Goal: Transaction & Acquisition: Obtain resource

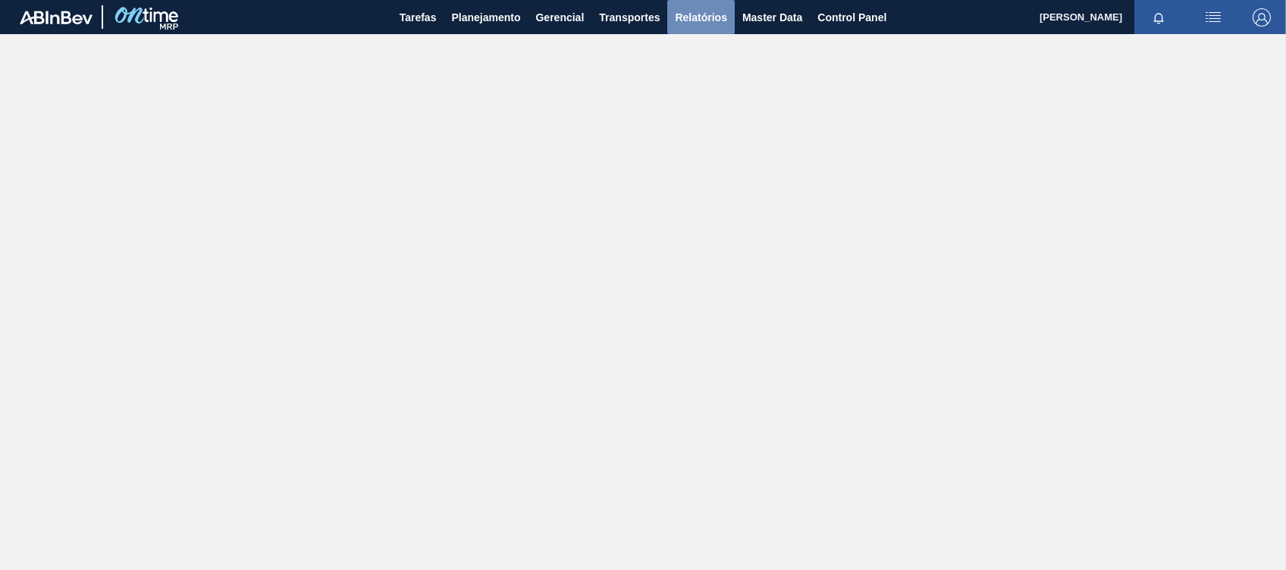
click at [701, 20] on span "Relatórios" at bounding box center [701, 17] width 52 height 18
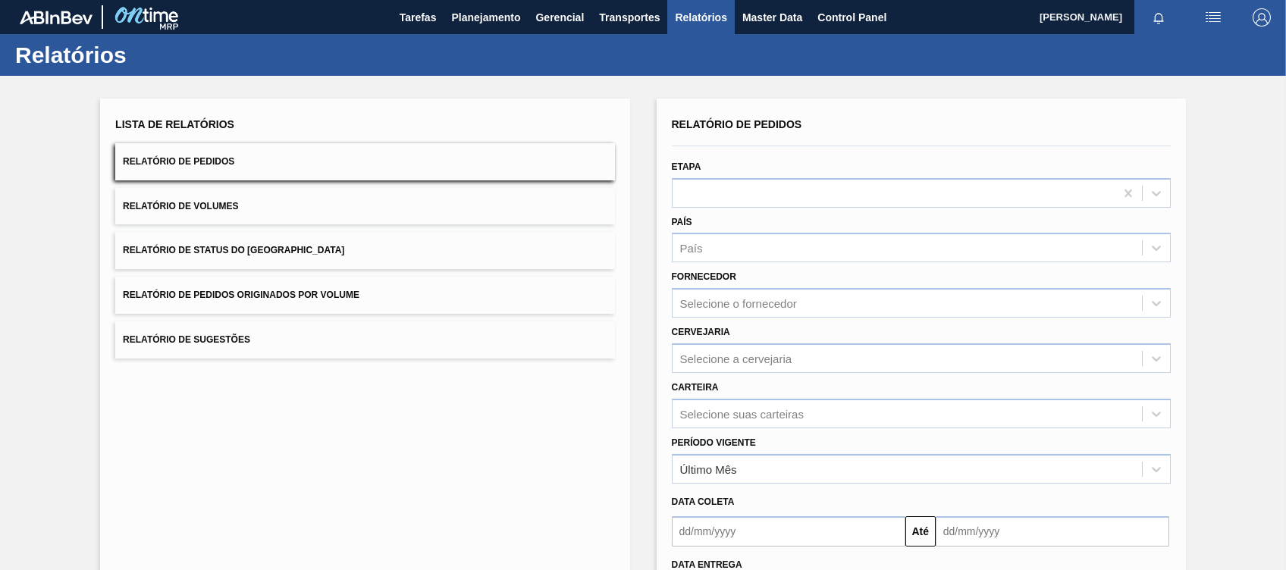
click at [194, 192] on button "Relatório de Volumes" at bounding box center [364, 206] width 499 height 37
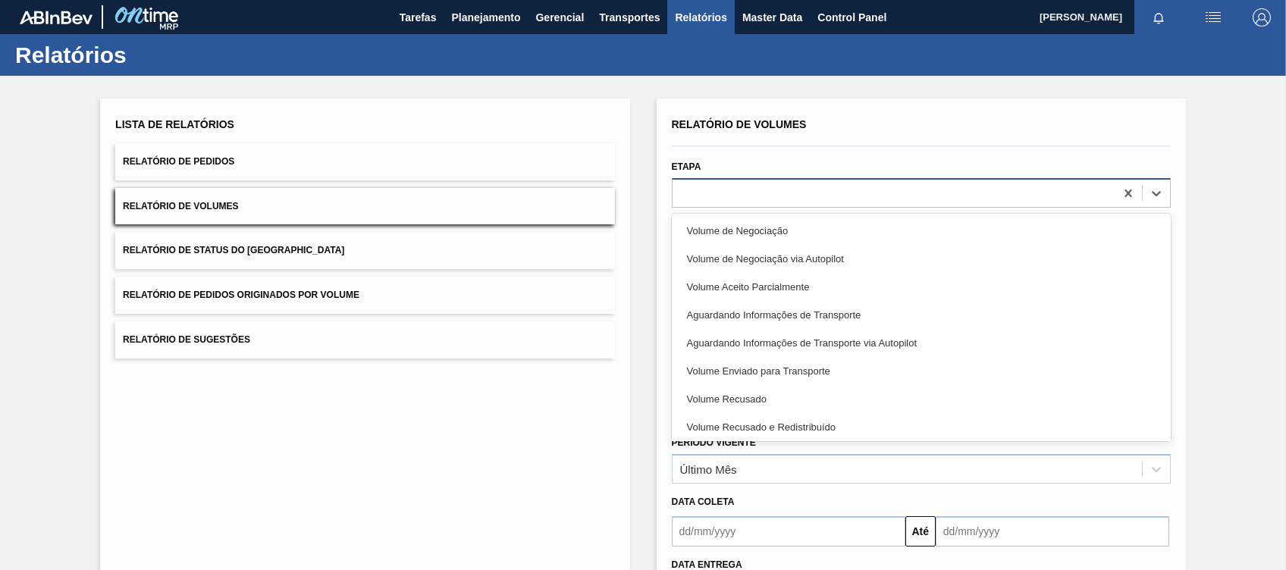
click at [1020, 192] on div at bounding box center [894, 193] width 442 height 22
click at [818, 170] on div "Etapa option Volume de Negociação focused, 1 of 9. 9 results available. Use Up …" at bounding box center [921, 182] width 499 height 52
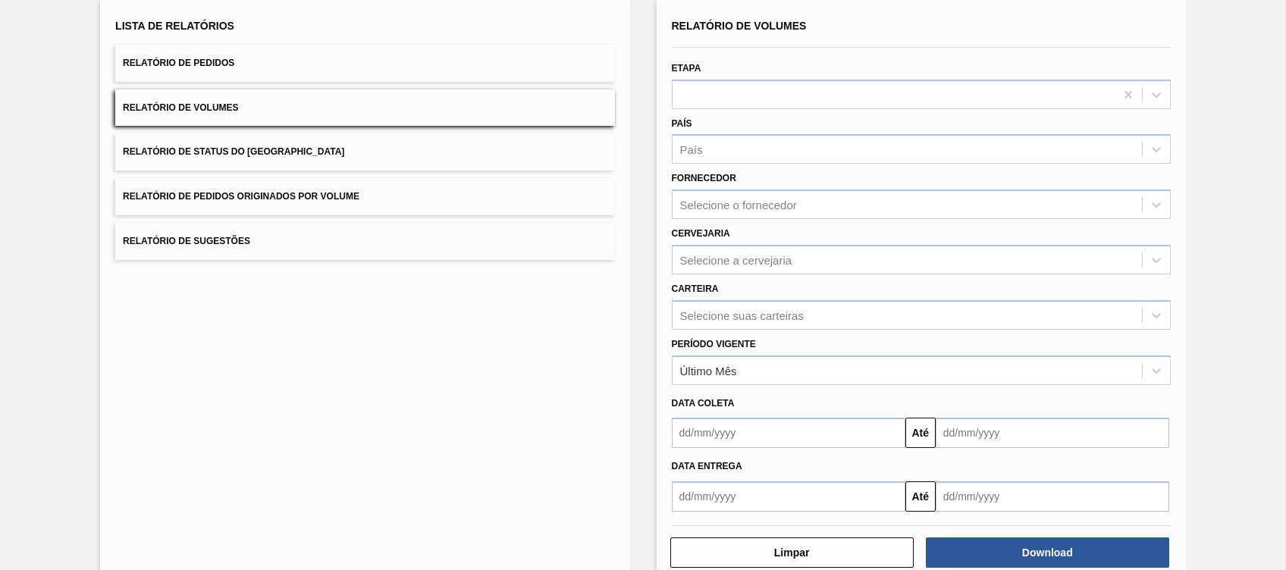
scroll to position [98, 0]
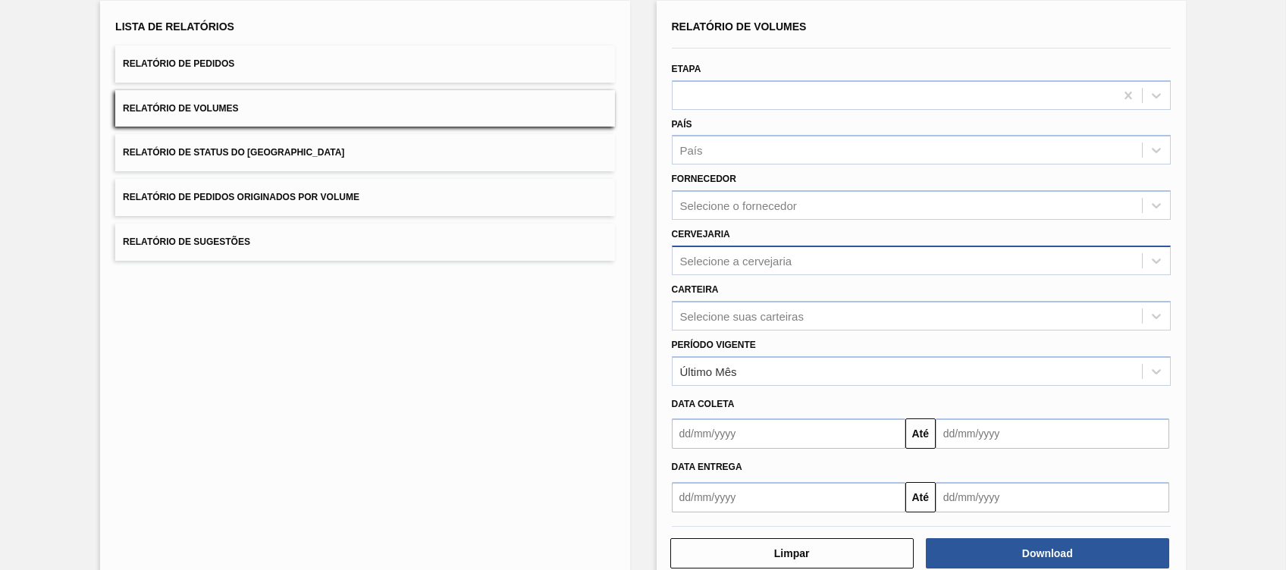
click at [721, 259] on div "Selecione a cervejaria" at bounding box center [736, 260] width 112 height 13
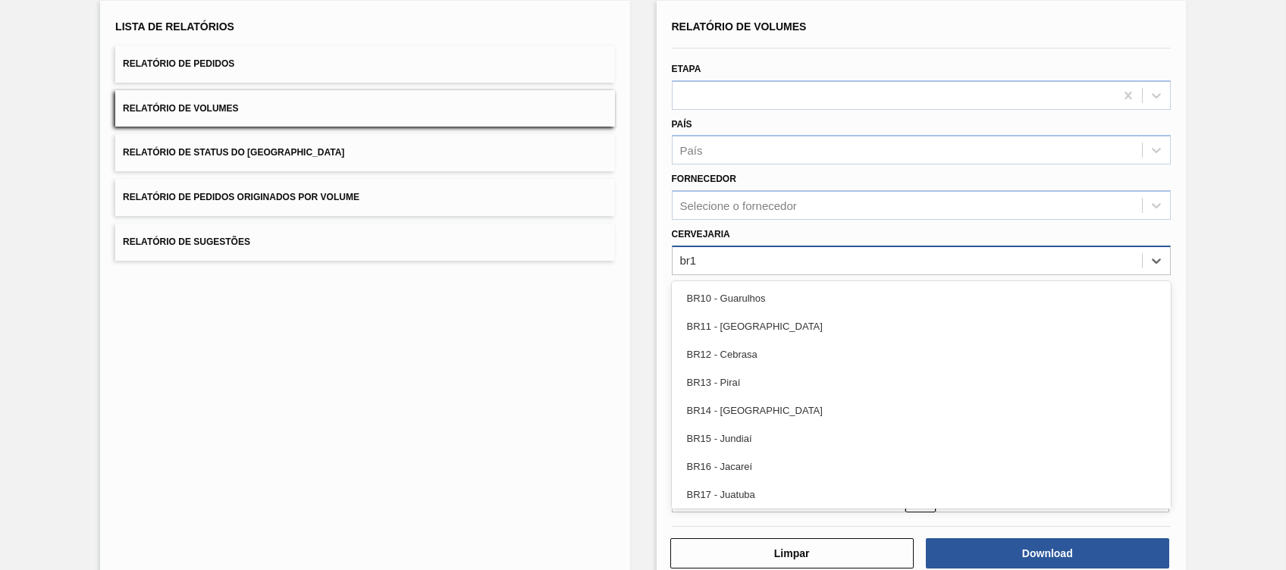
type input "br13"
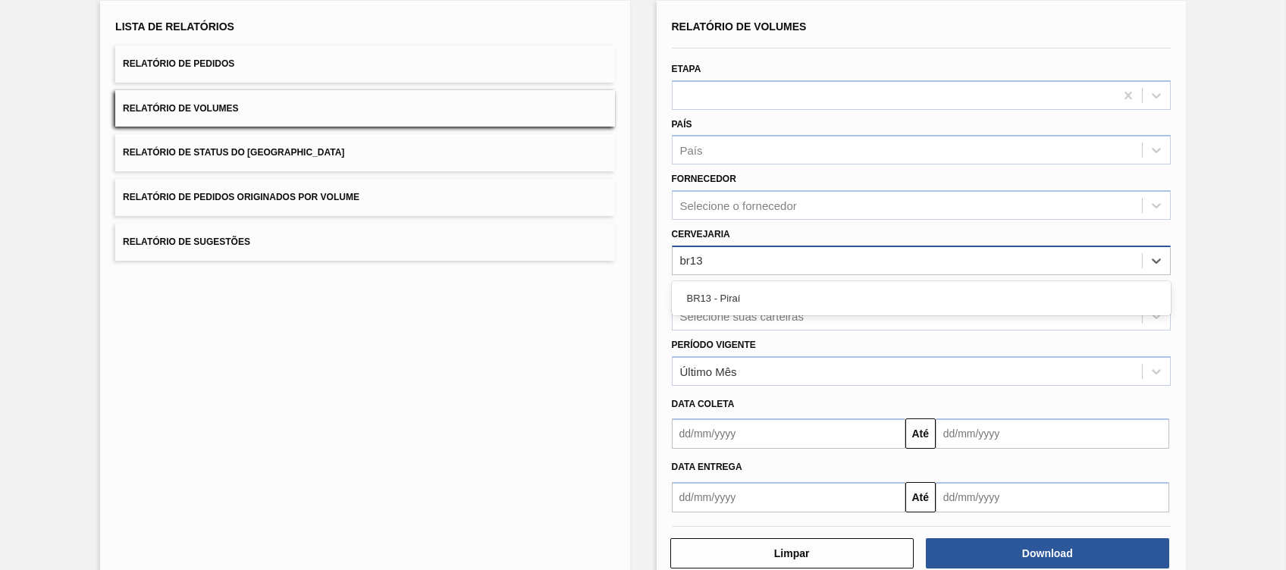
click at [722, 303] on div "BR13 - Piraí" at bounding box center [921, 298] width 499 height 28
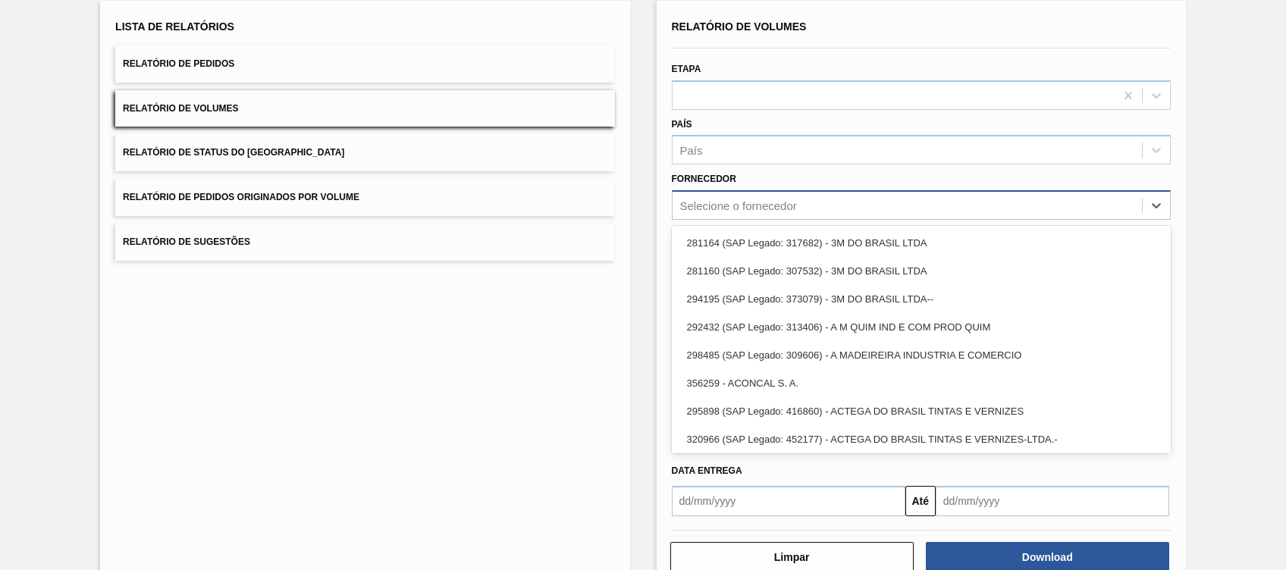
click at [763, 206] on div "Selecione o fornecedor" at bounding box center [738, 205] width 117 height 13
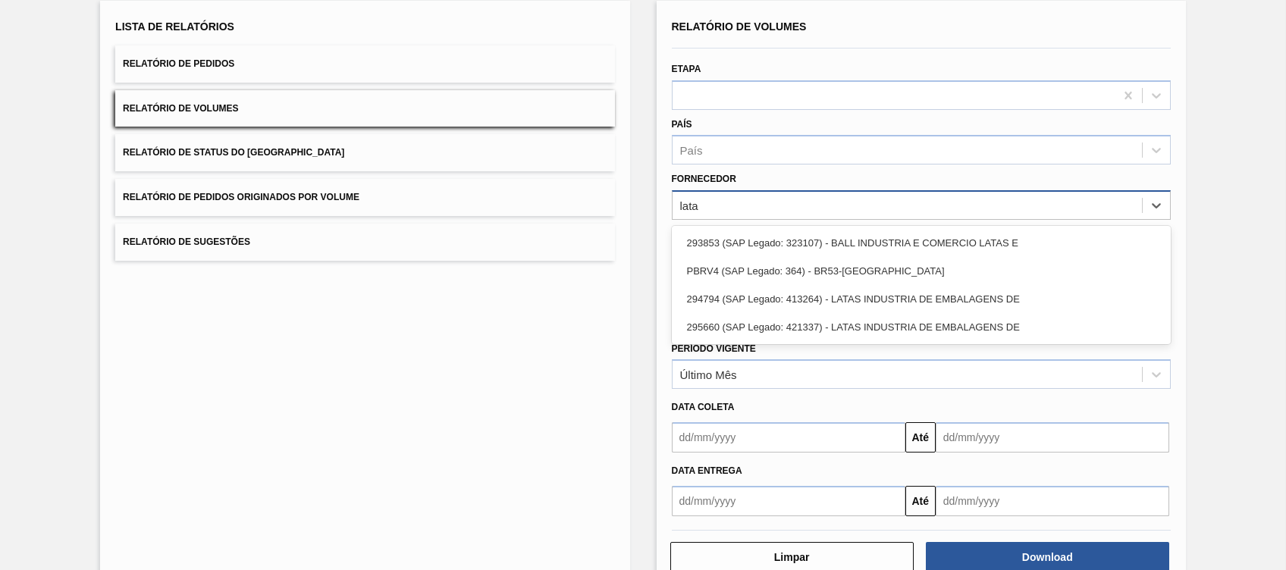
type input "latas"
click at [823, 272] on div "PBRV4 (SAP Legado: 364) - BR53-Latas Minas" at bounding box center [921, 271] width 499 height 28
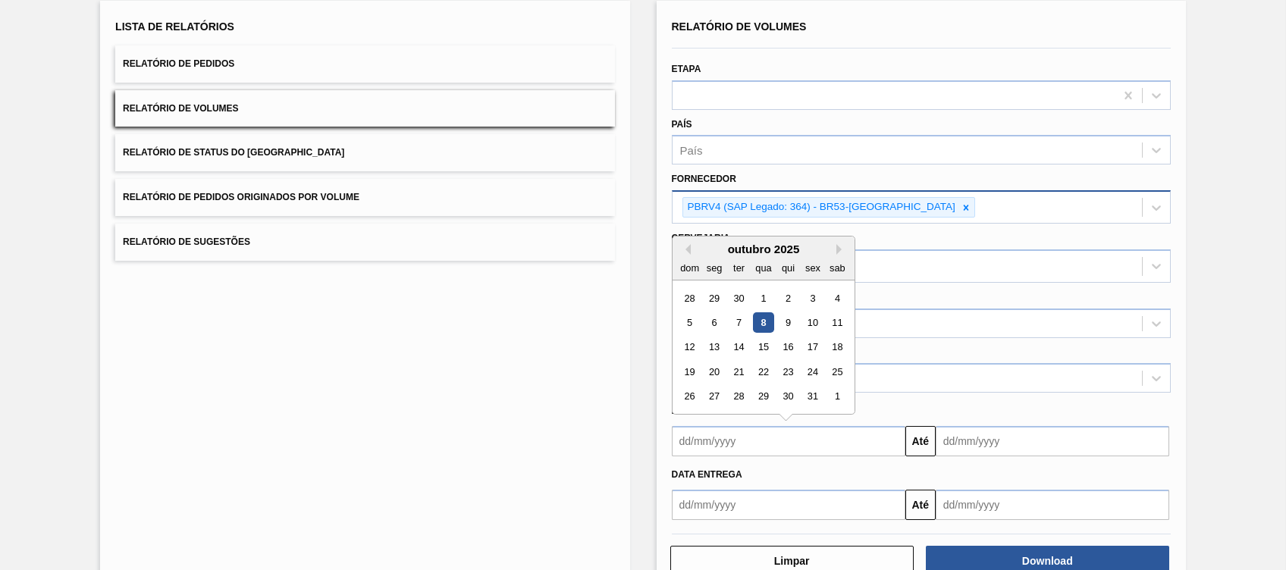
click at [797, 426] on input "text" at bounding box center [789, 441] width 234 height 30
click at [706, 246] on div "outubro 2025" at bounding box center [764, 249] width 182 height 13
click at [761, 297] on div "1" at bounding box center [763, 298] width 20 height 20
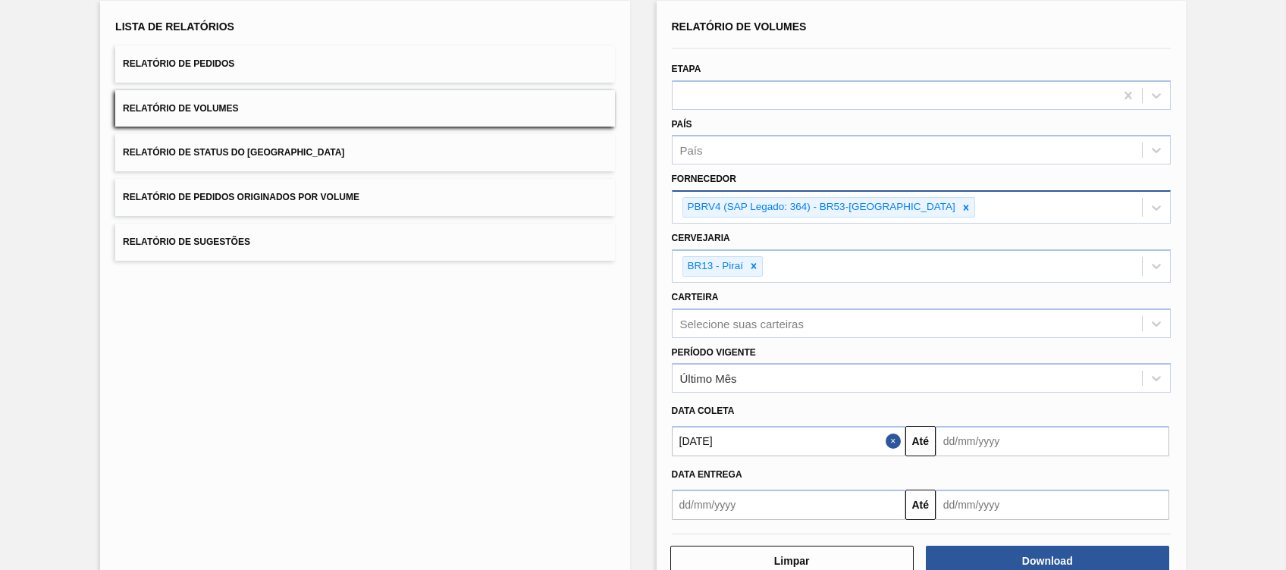
type input "01/10/2025"
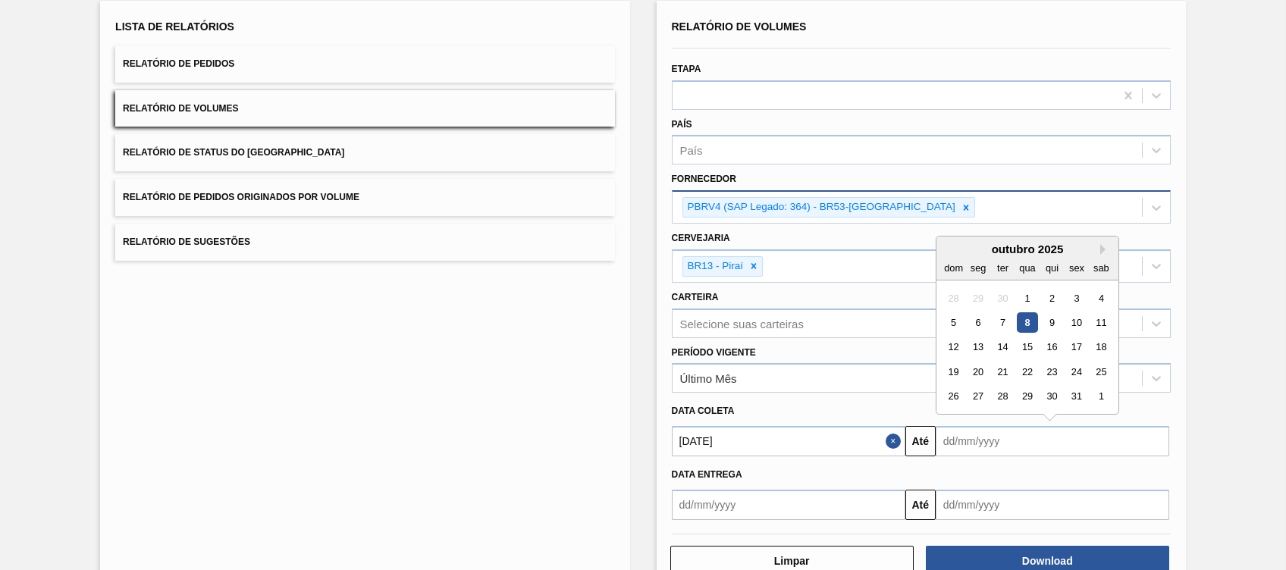
click at [971, 446] on input "text" at bounding box center [1053, 441] width 234 height 30
click at [969, 246] on div "outubro 2025" at bounding box center [1028, 249] width 182 height 13
click at [1050, 403] on div "30" at bounding box center [1052, 397] width 20 height 20
type input "30/10/2025"
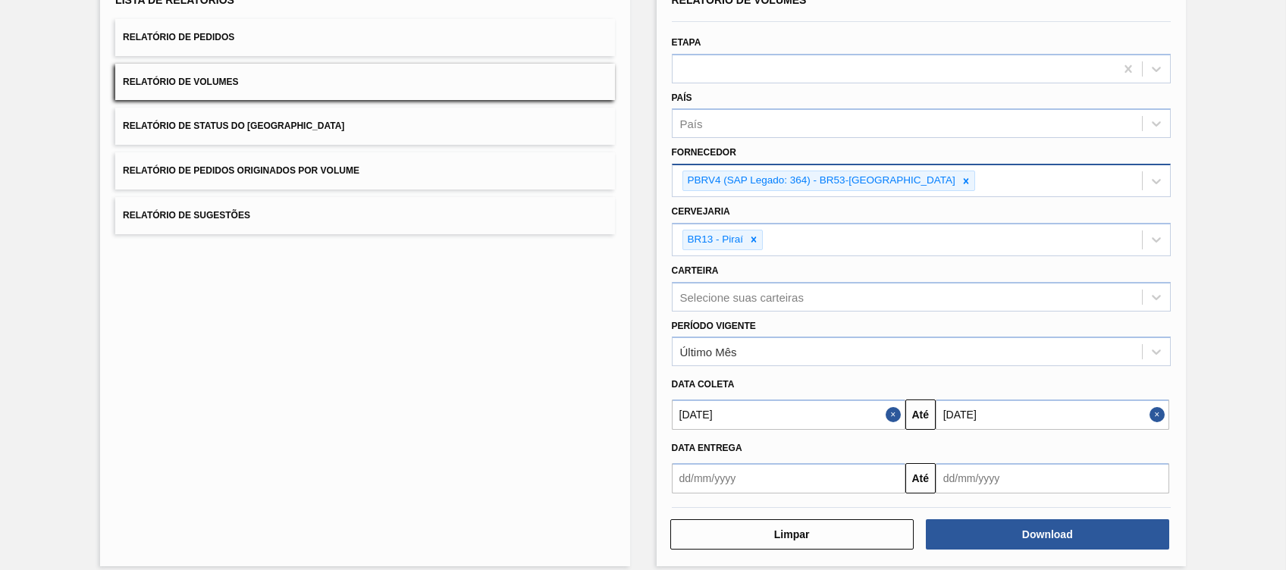
scroll to position [137, 0]
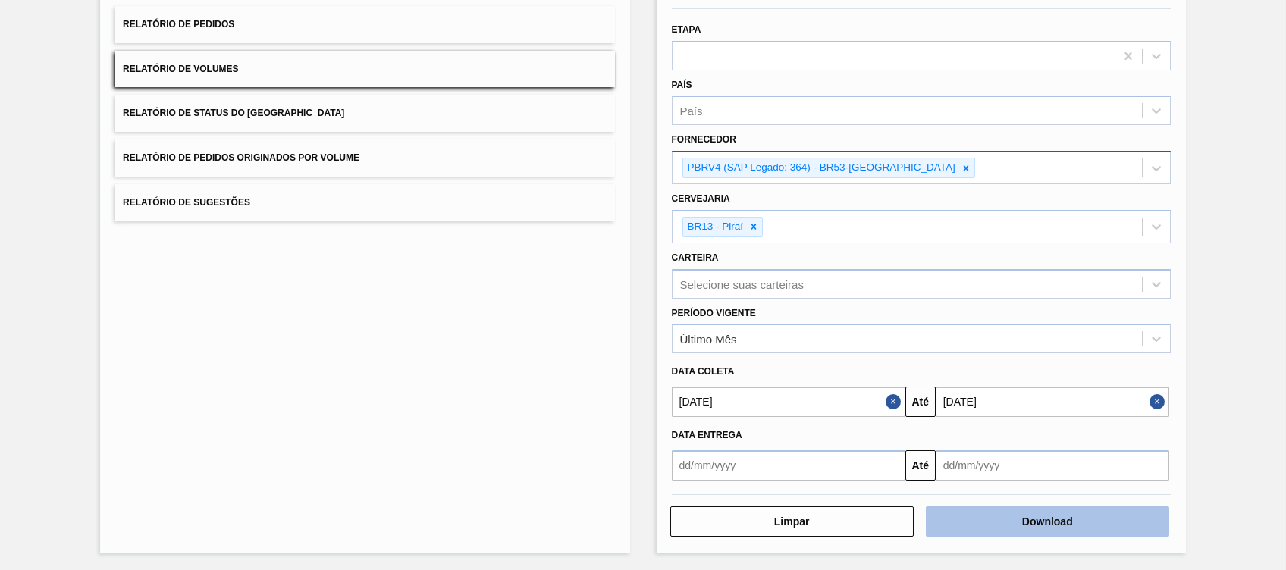
click at [1003, 513] on button "Download" at bounding box center [1047, 522] width 243 height 30
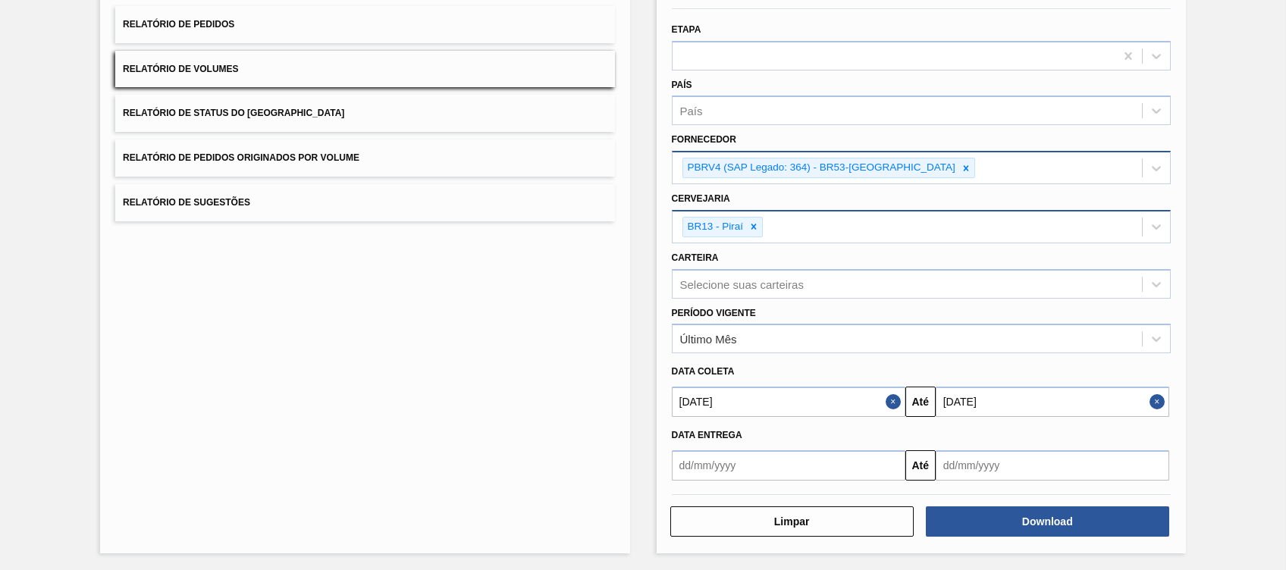
scroll to position [36, 0]
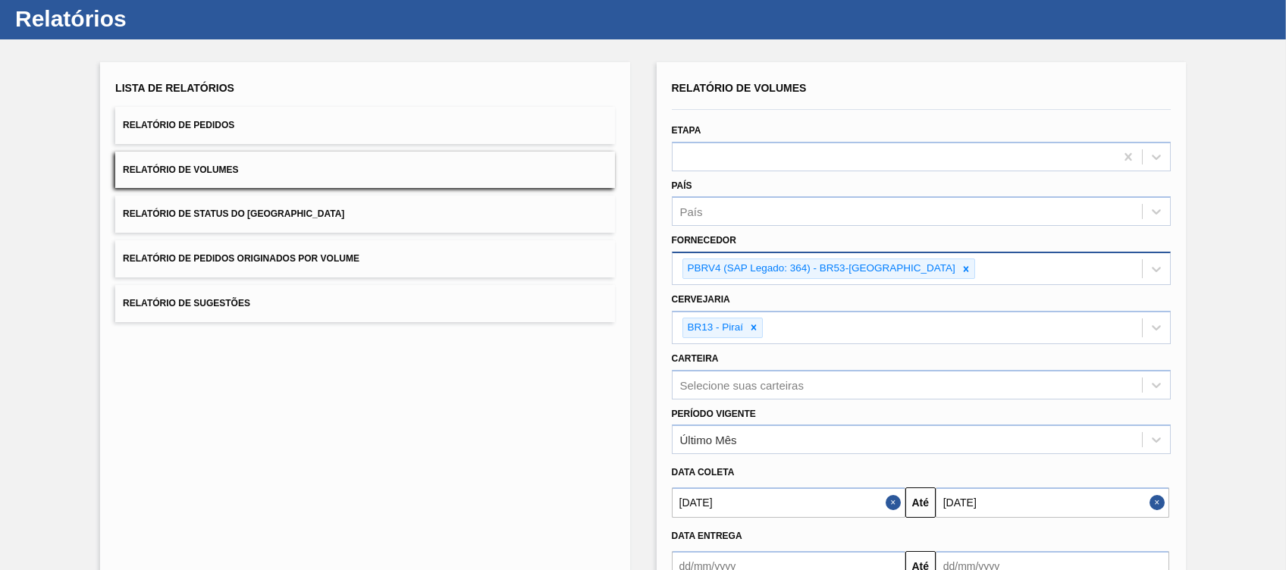
click at [961, 264] on icon at bounding box center [966, 269] width 11 height 11
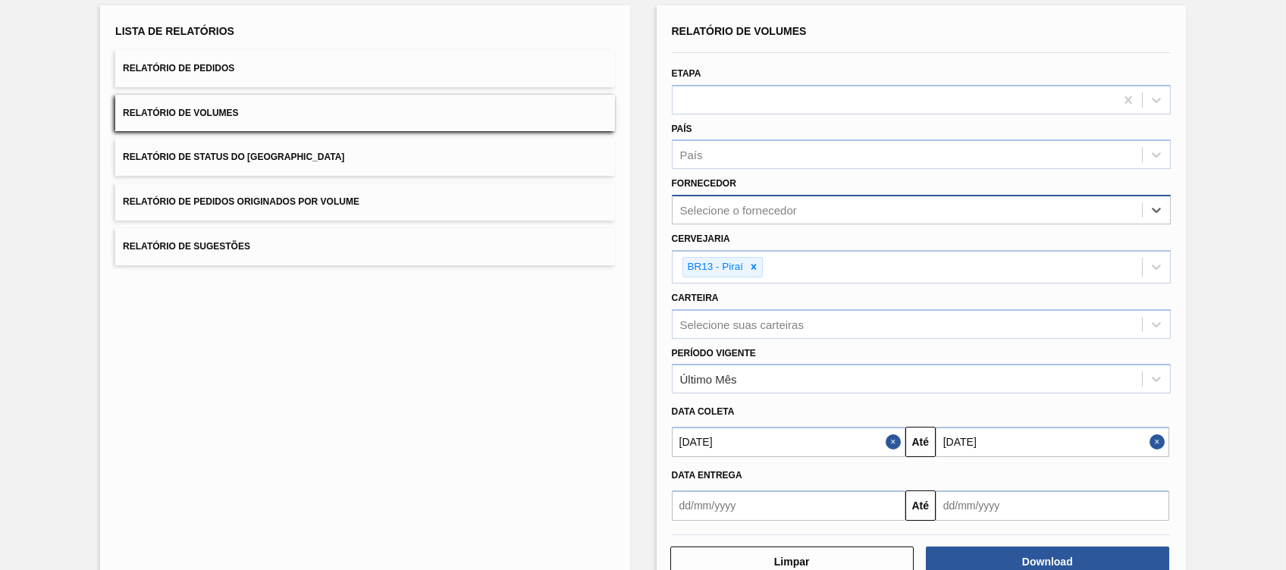
scroll to position [33, 0]
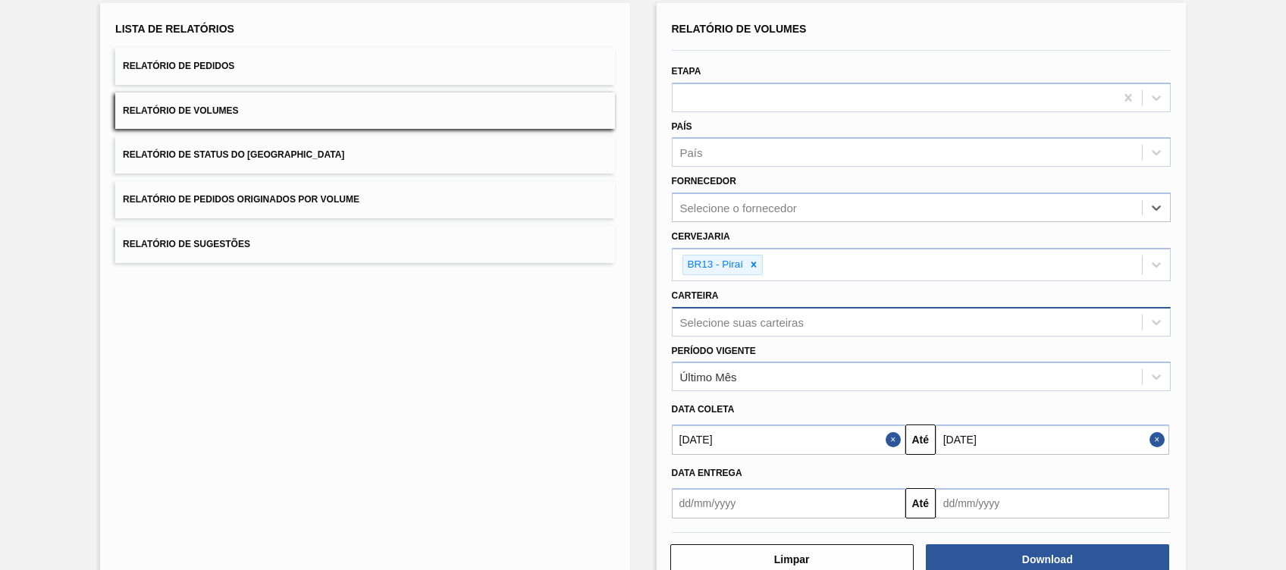
click at [740, 337] on div "Selecione suas carteiras" at bounding box center [921, 322] width 499 height 30
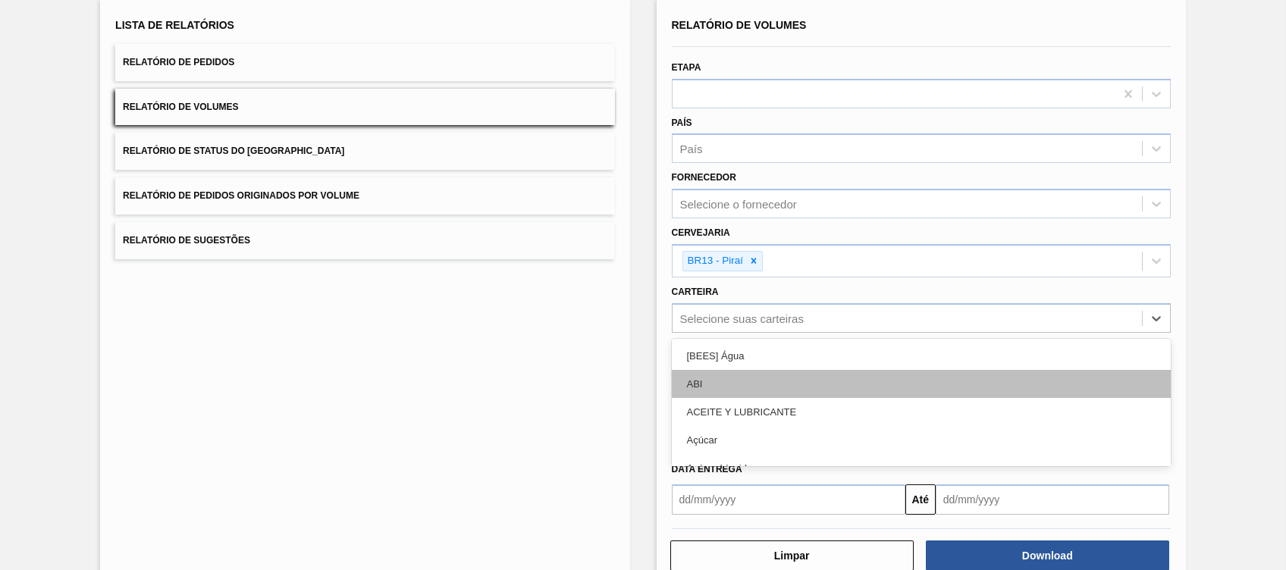
scroll to position [99, 0]
type input "lata"
click at [717, 384] on div "Lata" at bounding box center [921, 384] width 499 height 28
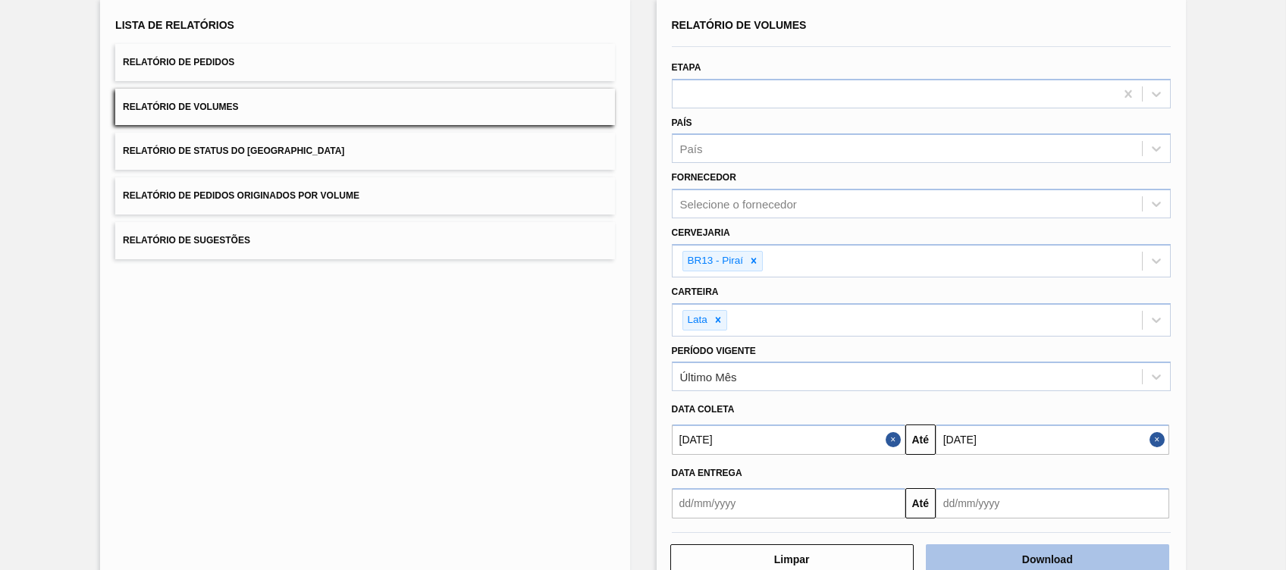
click at [1012, 552] on button "Download" at bounding box center [1047, 559] width 243 height 30
click at [303, 311] on div "Lista de Relatórios Relatório de Pedidos Relatório de Volumes Relatório de Stat…" at bounding box center [364, 295] width 529 height 592
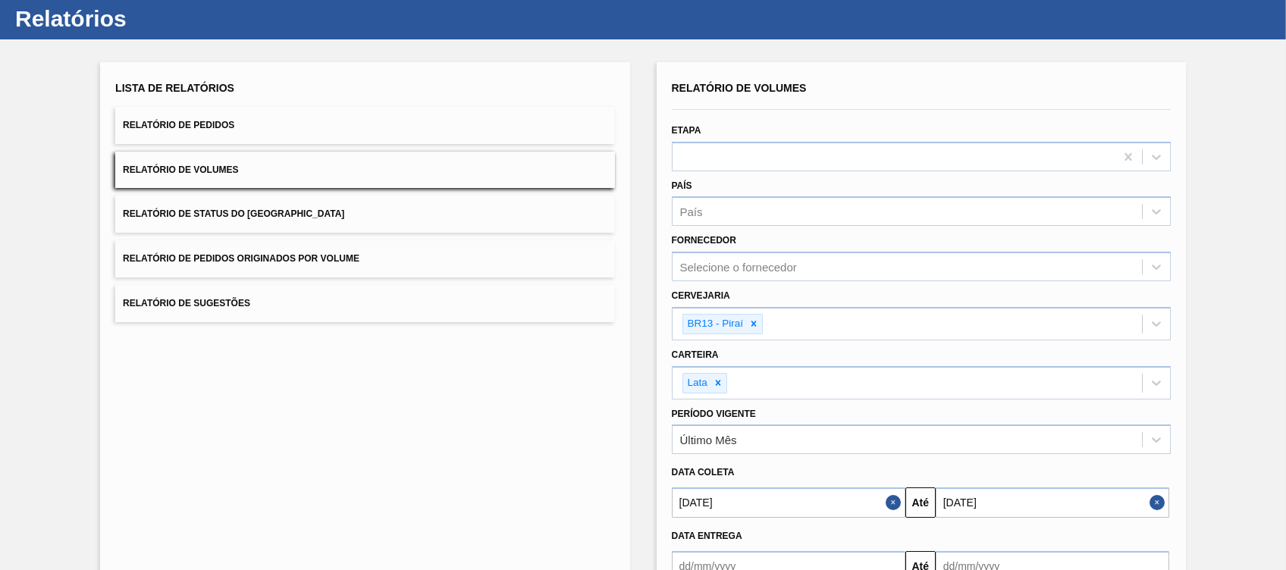
scroll to position [0, 0]
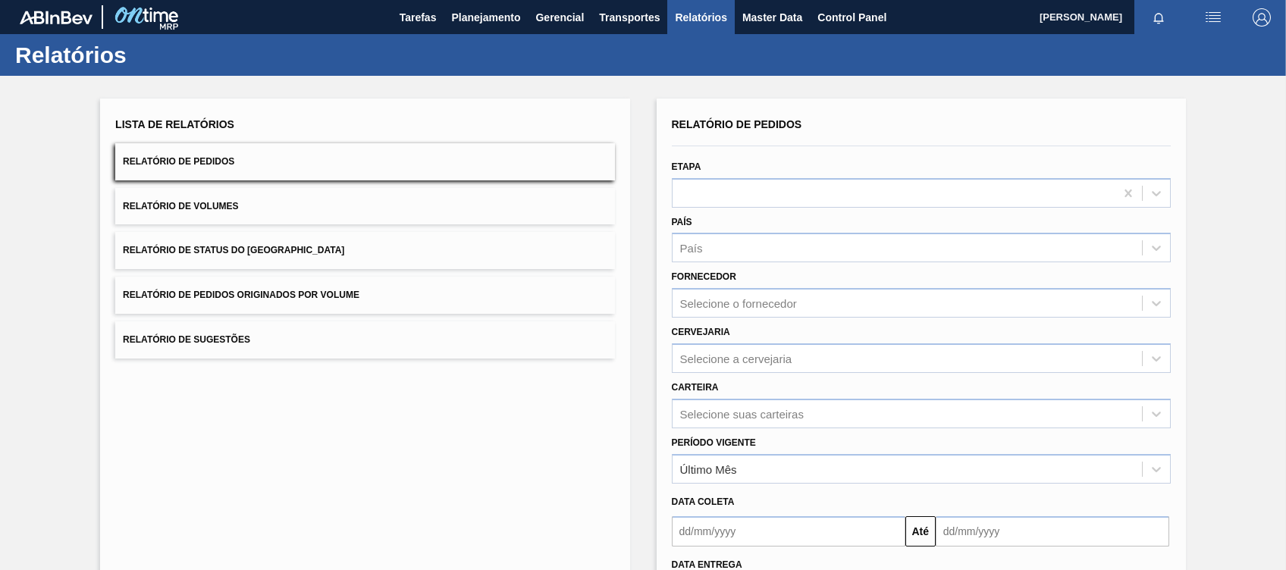
click at [447, 198] on button "Relatório de Volumes" at bounding box center [364, 206] width 499 height 37
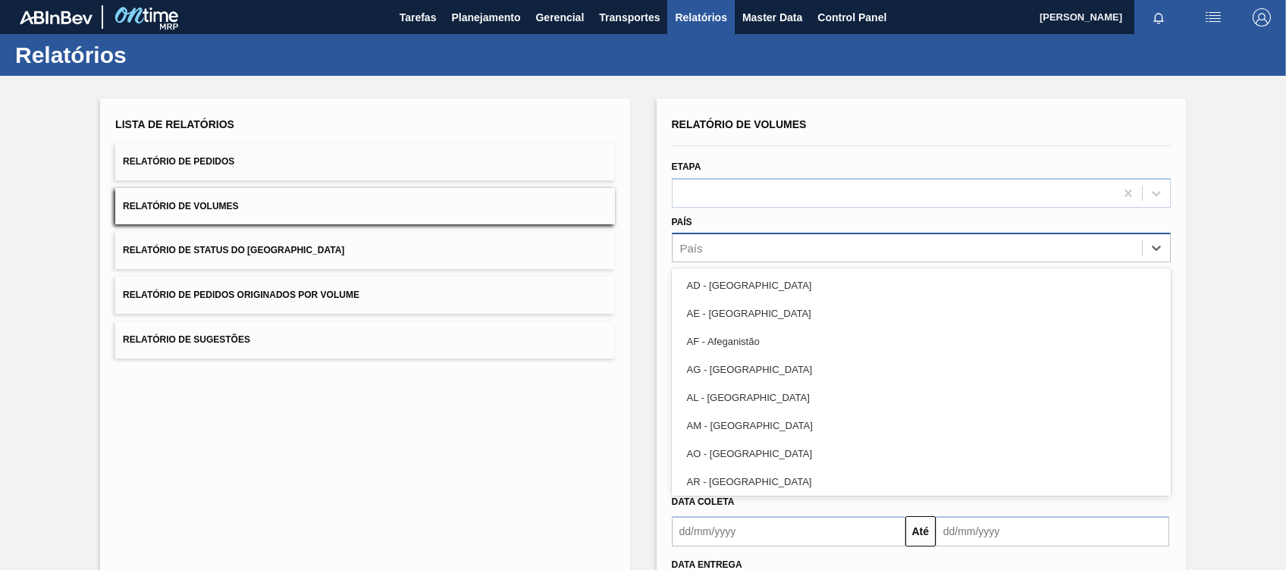
click at [789, 234] on div "País" at bounding box center [921, 248] width 499 height 30
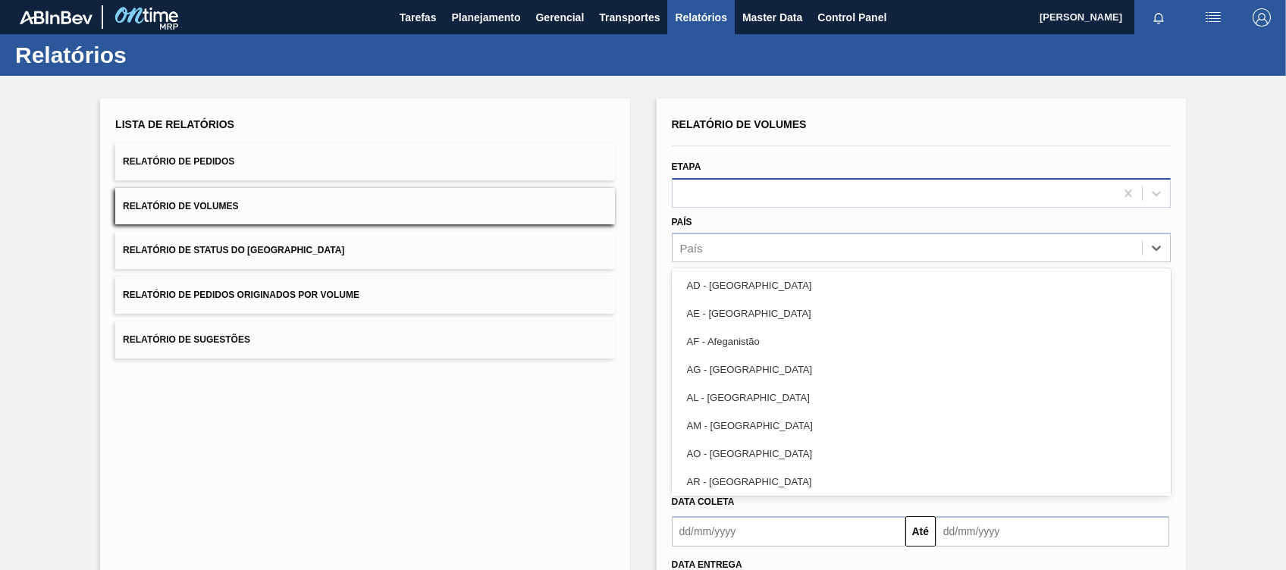
click at [808, 206] on div at bounding box center [921, 193] width 499 height 30
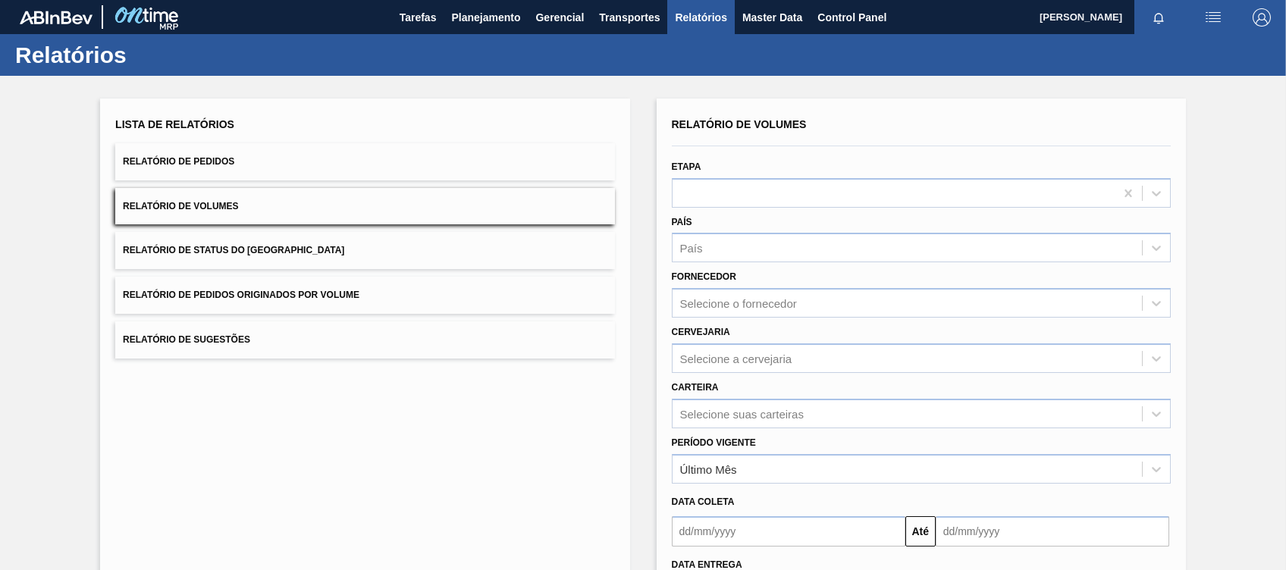
click at [830, 171] on div "Etapa" at bounding box center [921, 182] width 499 height 52
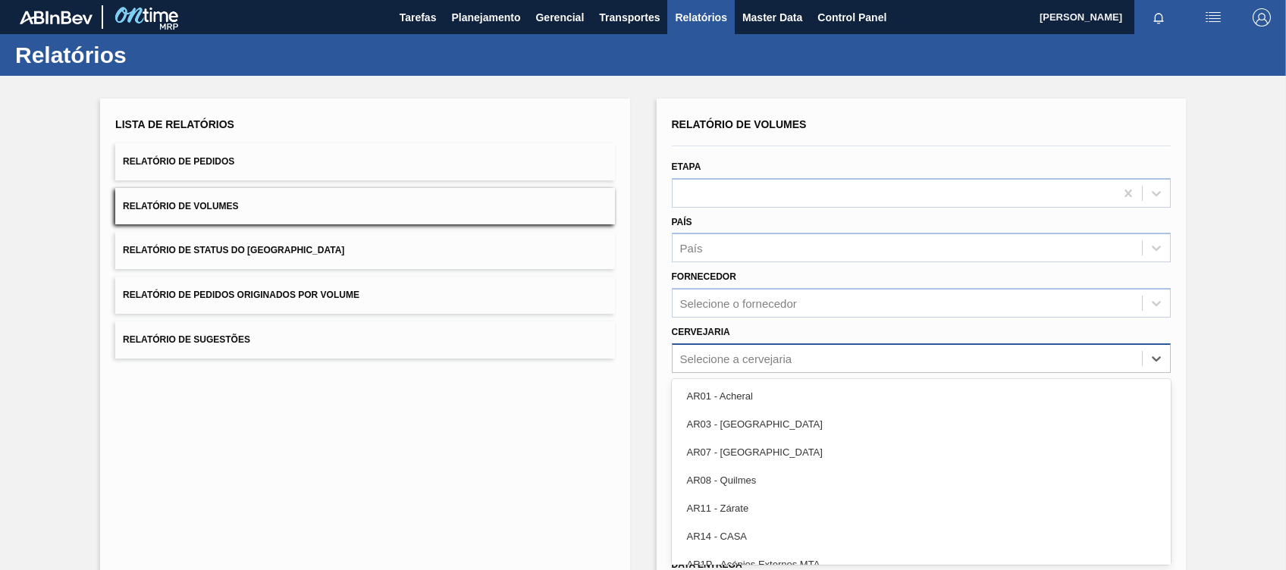
scroll to position [42, 0]
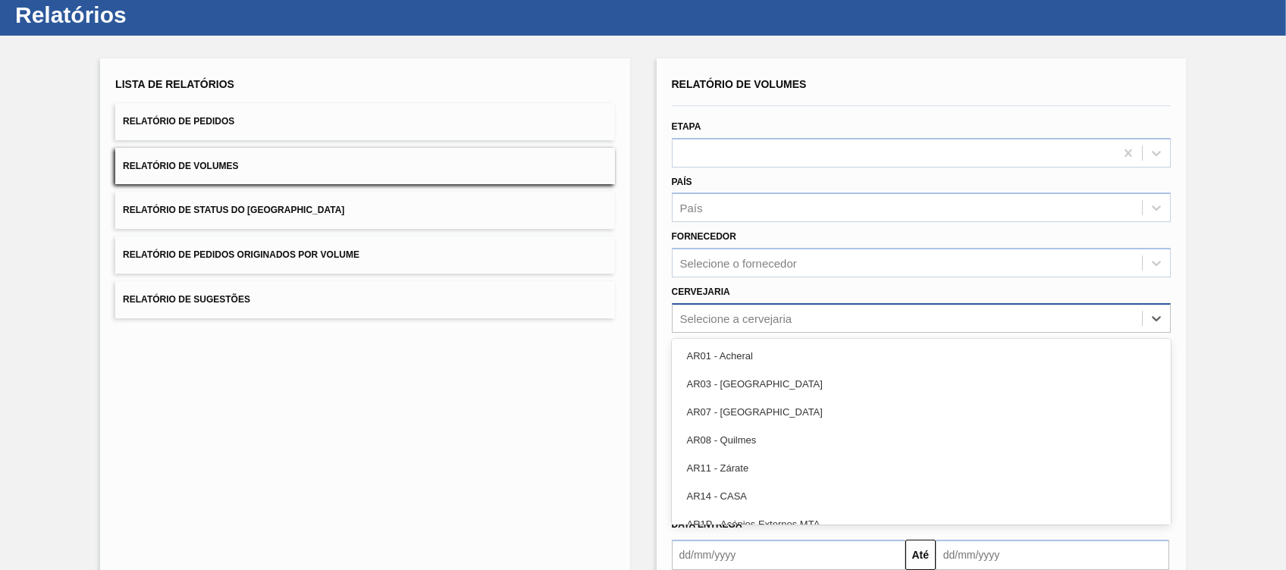
click at [755, 333] on div "option AR01 - Acheral focused, 1 of 93. 93 results available. Use Up and Down t…" at bounding box center [921, 318] width 499 height 30
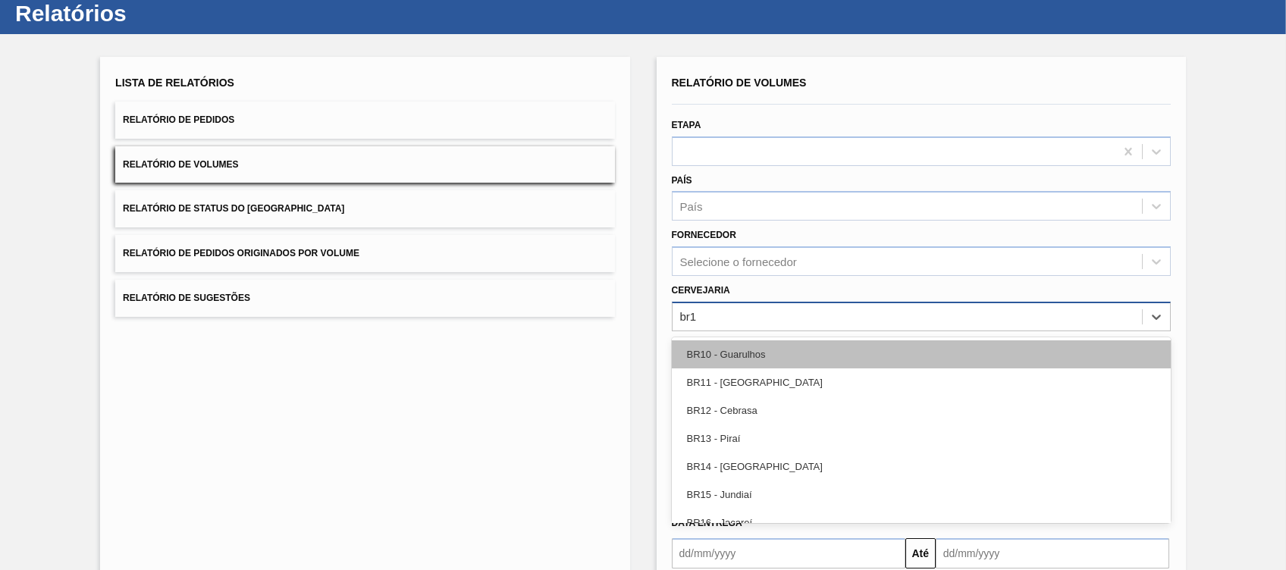
type input "br13"
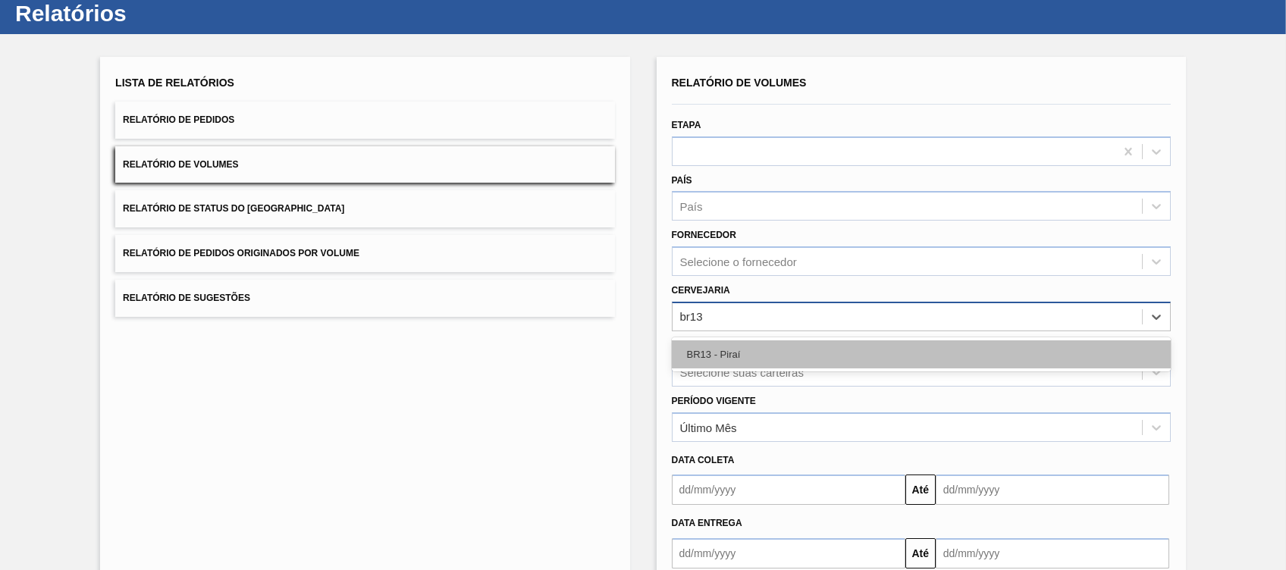
click at [761, 353] on div "BR13 - Piraí" at bounding box center [921, 354] width 499 height 28
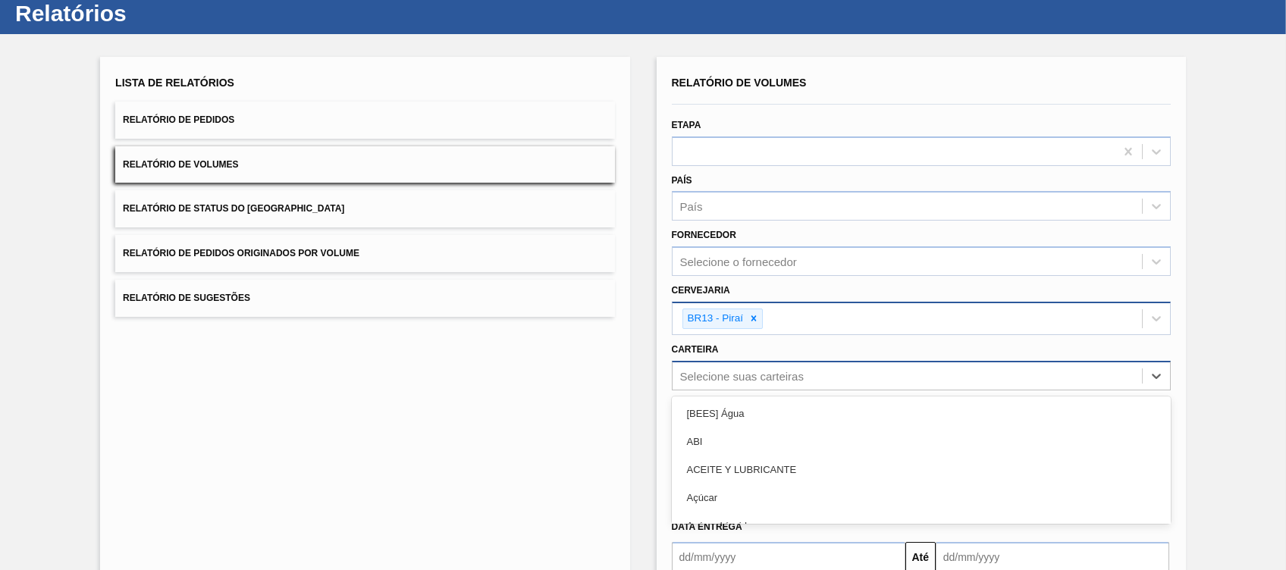
scroll to position [99, 0]
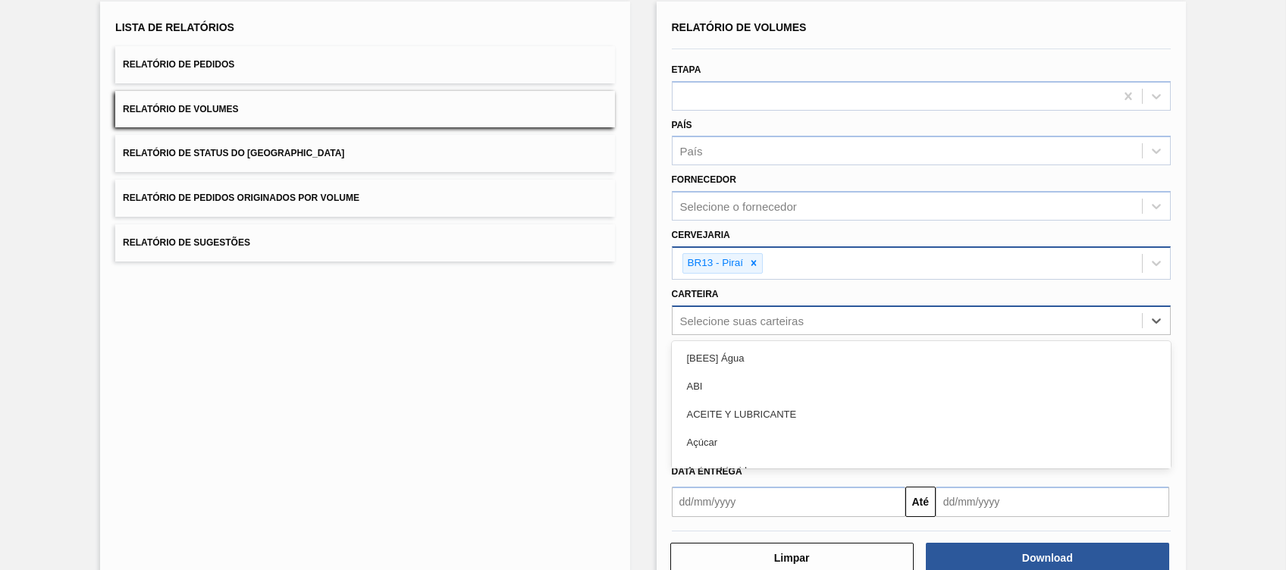
click at [748, 335] on div "option [BEES] Água focused, 1 of 101. 101 results available. Use Up and Down to…" at bounding box center [921, 321] width 499 height 30
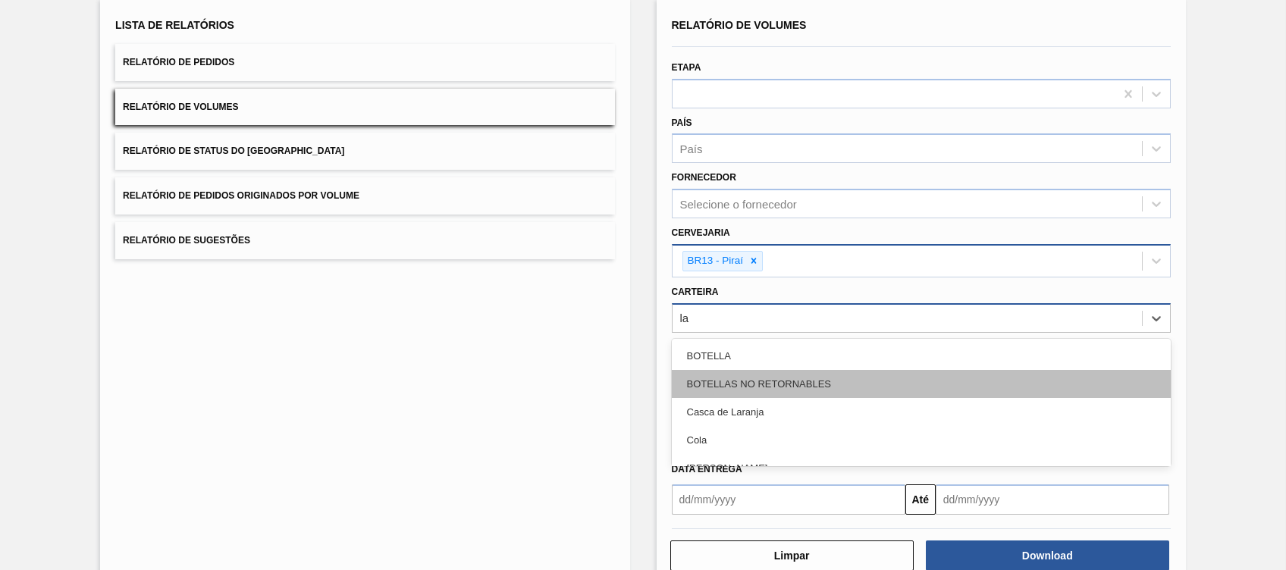
type input "lat"
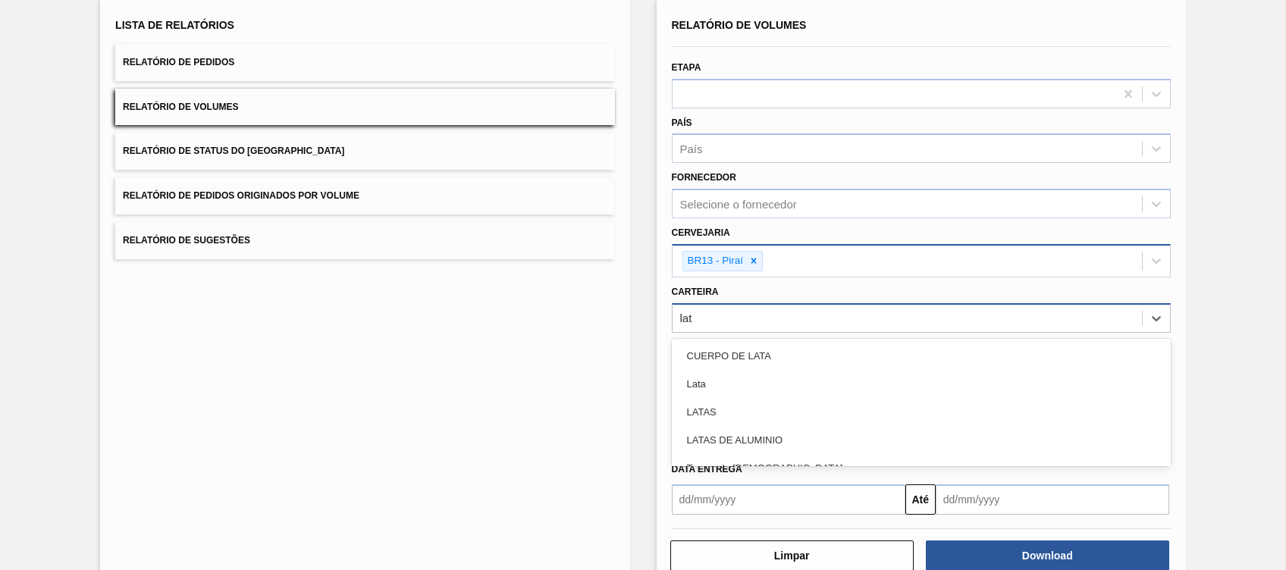
click at [748, 375] on div "Lata" at bounding box center [921, 384] width 499 height 28
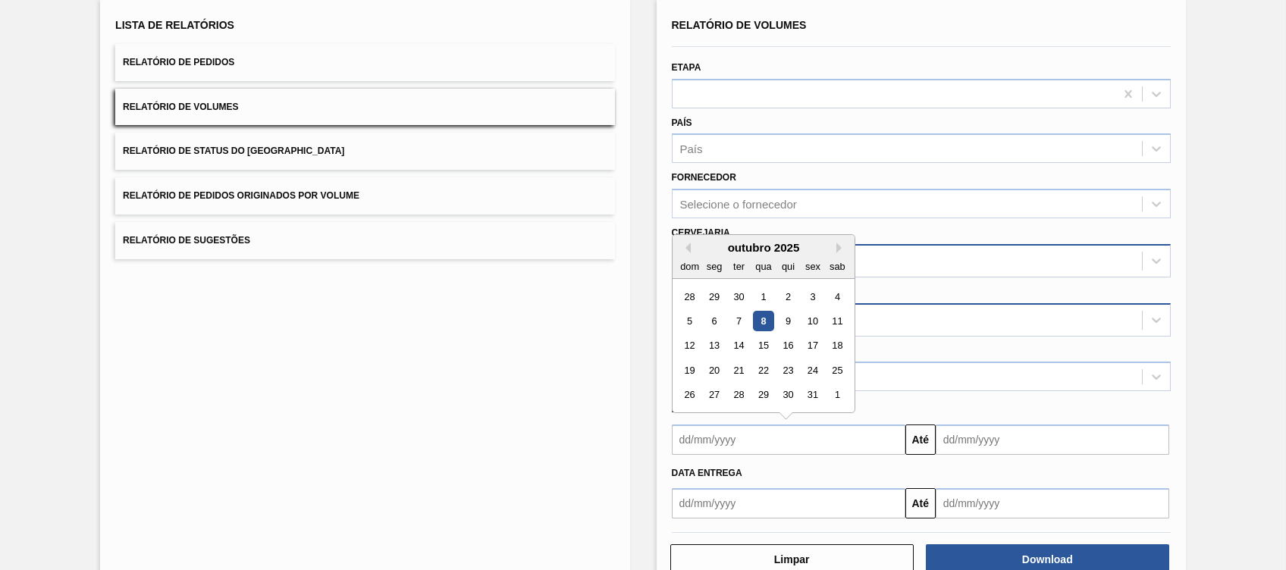
click at [780, 449] on input "text" at bounding box center [789, 440] width 234 height 30
click at [708, 249] on div "outubro 2025" at bounding box center [764, 247] width 182 height 13
click at [758, 290] on div "1" at bounding box center [763, 297] width 20 height 20
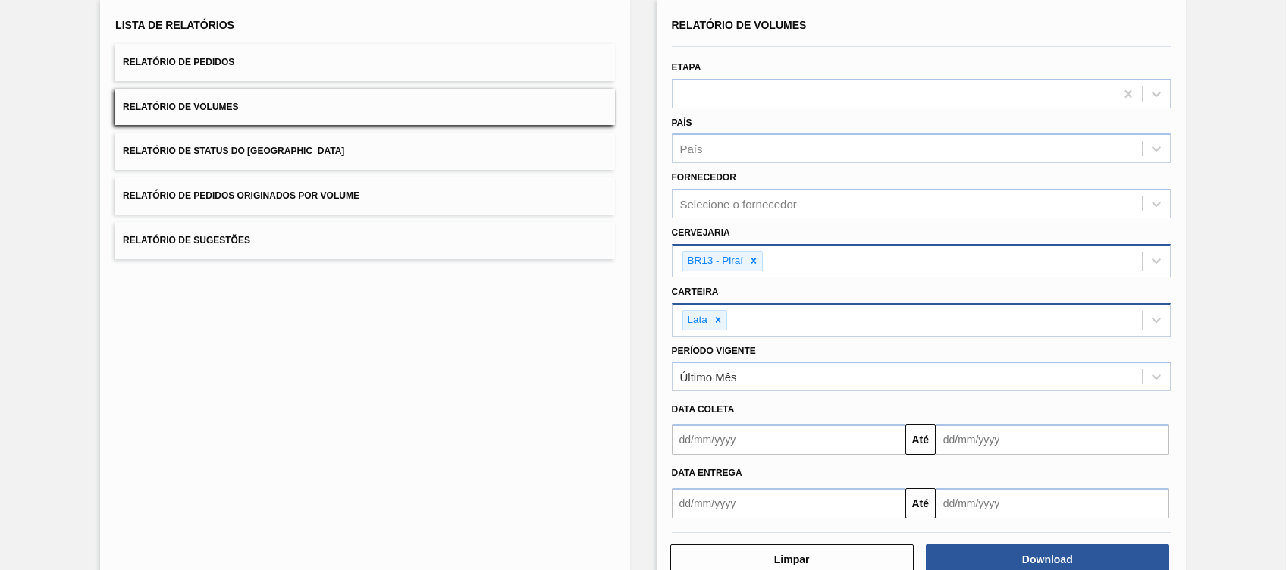
type input "01/10/2025"
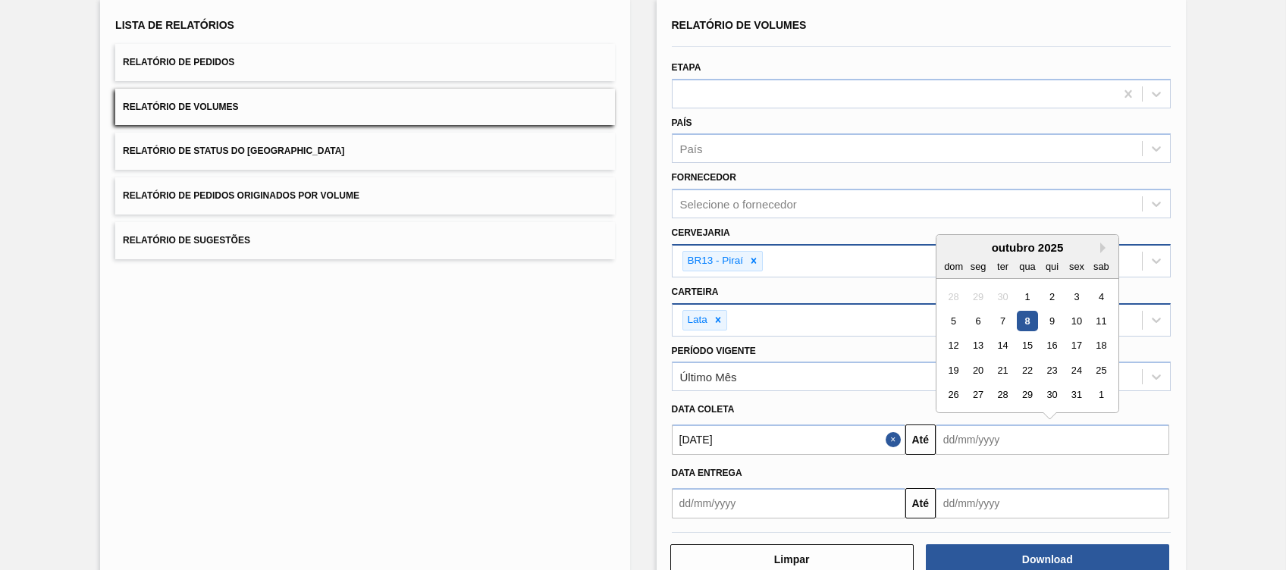
click at [970, 430] on input "text" at bounding box center [1053, 440] width 234 height 30
click at [965, 249] on div "outubro 2025" at bounding box center [1028, 247] width 182 height 13
click at [1050, 395] on div "30" at bounding box center [1052, 395] width 20 height 20
type input "30/10/2025"
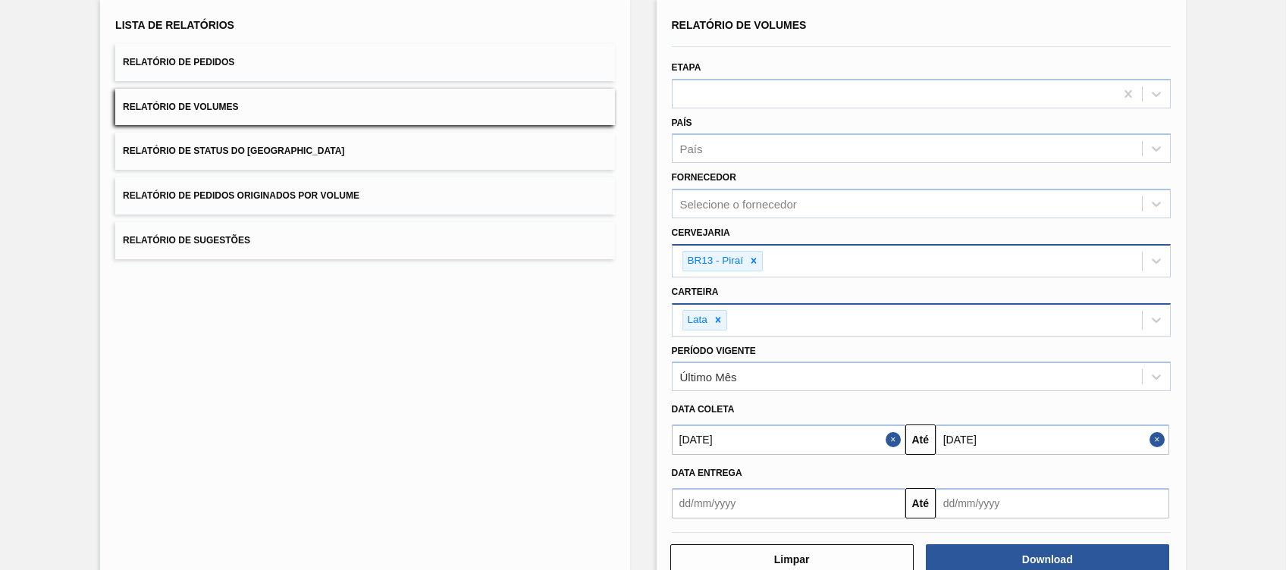
scroll to position [101, 0]
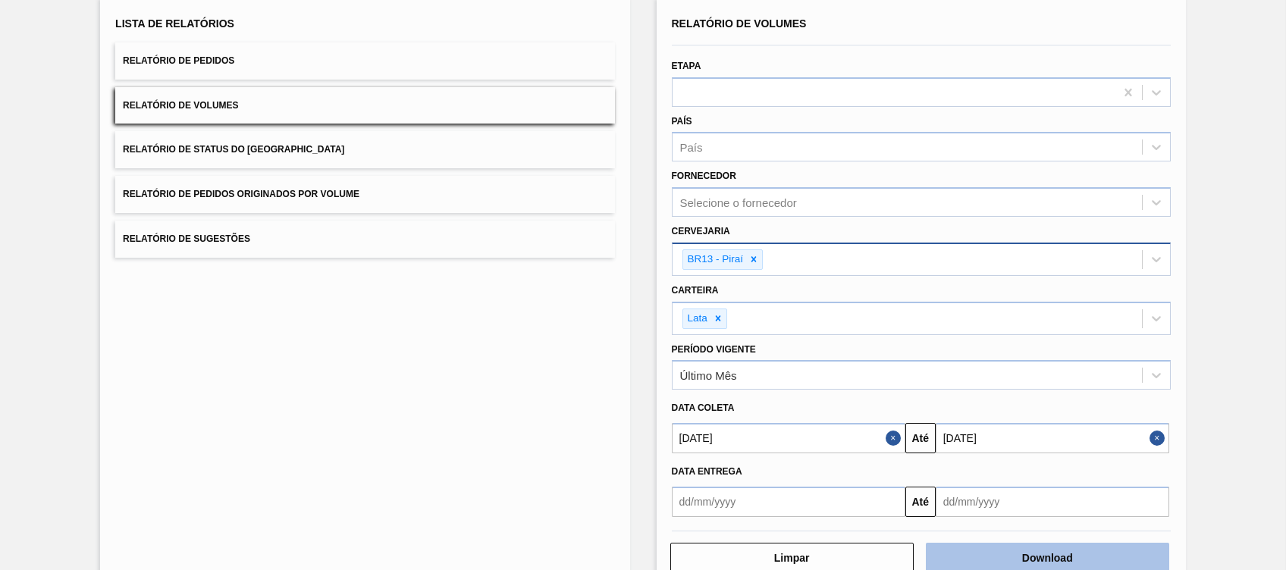
click at [989, 552] on button "Download" at bounding box center [1047, 558] width 243 height 30
click at [752, 257] on icon at bounding box center [754, 259] width 5 height 5
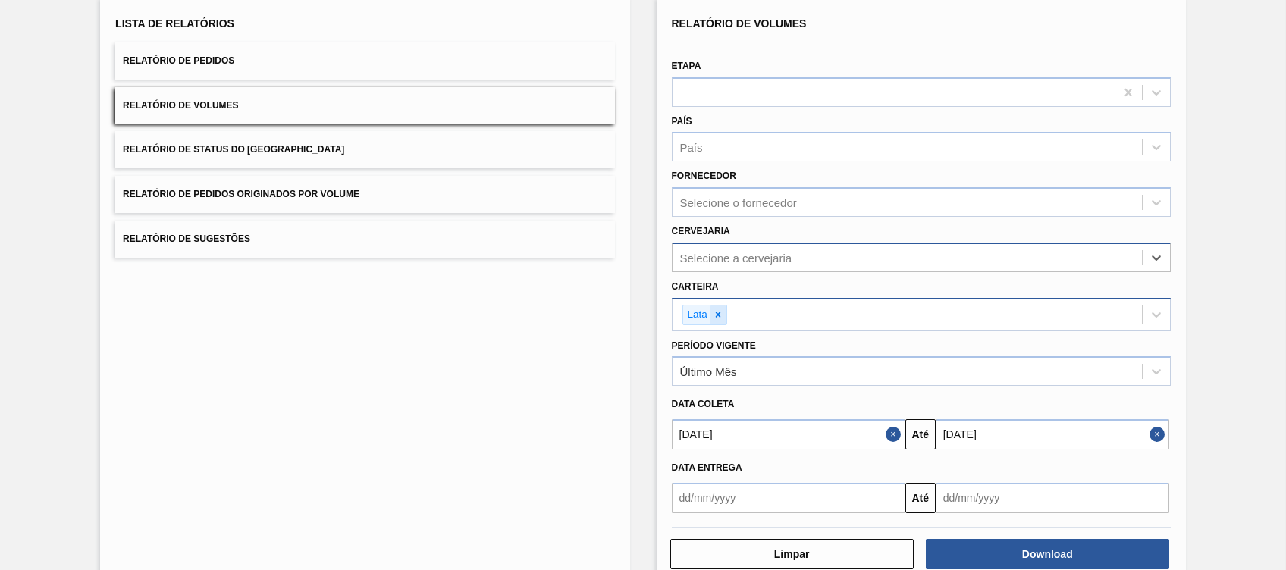
click at [717, 319] on div at bounding box center [718, 315] width 17 height 19
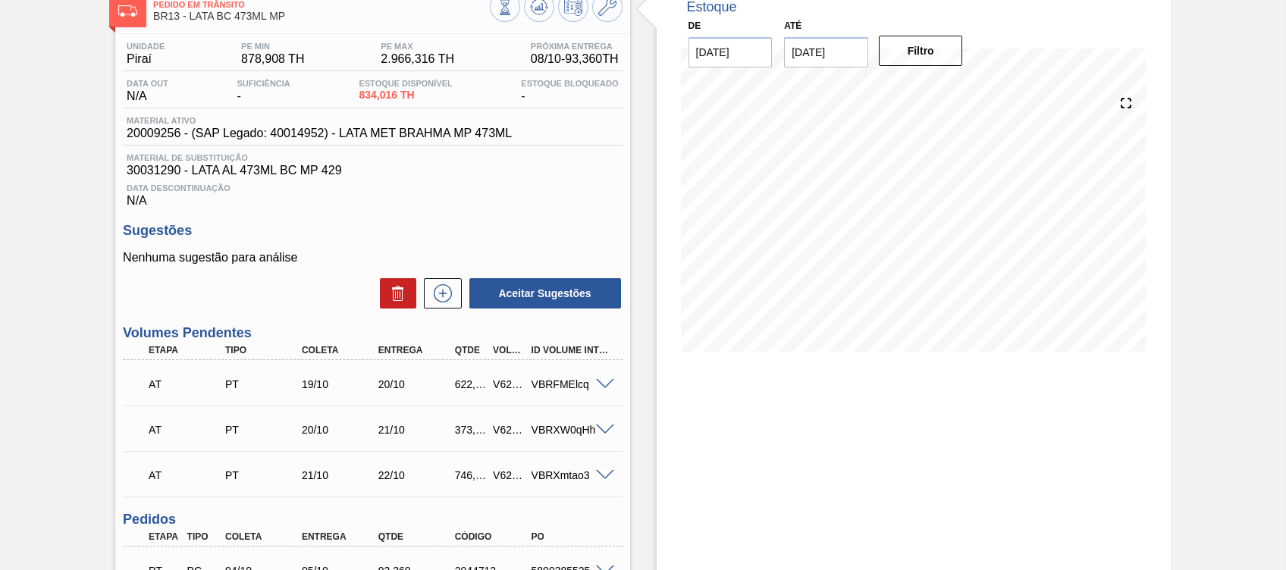
scroll to position [202, 0]
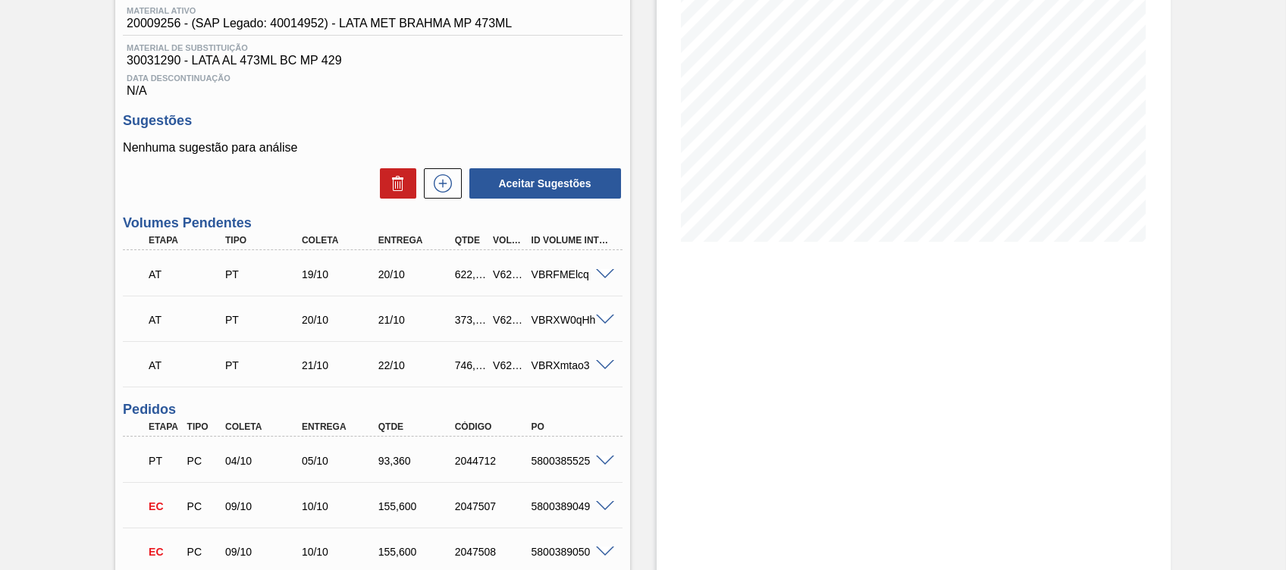
click at [604, 273] on span at bounding box center [605, 274] width 18 height 11
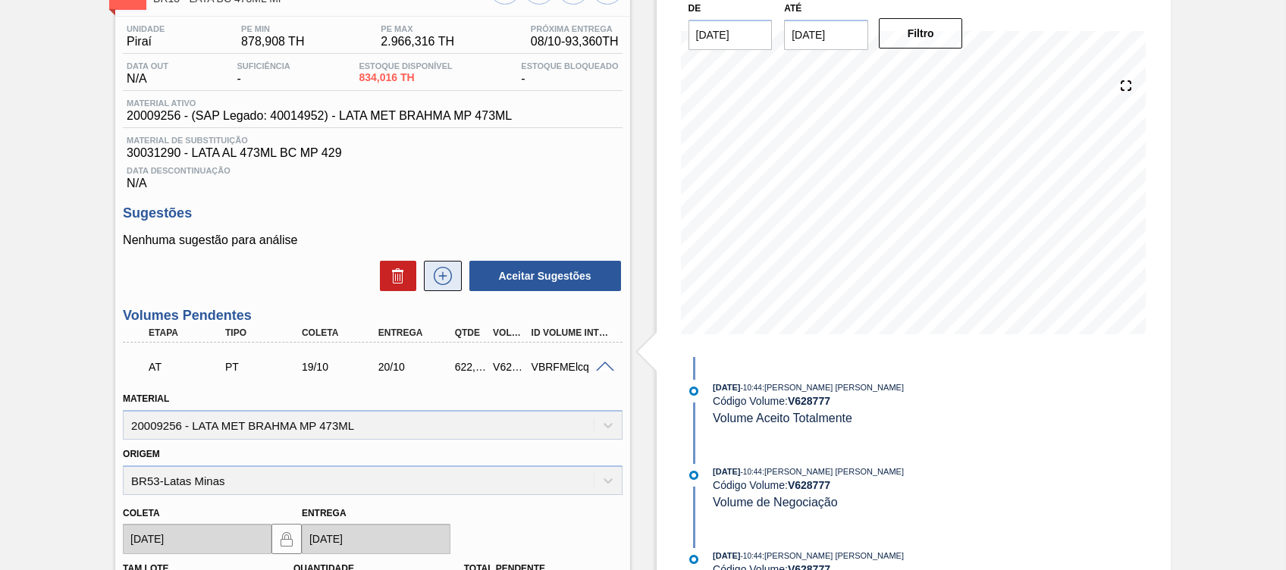
scroll to position [101, 0]
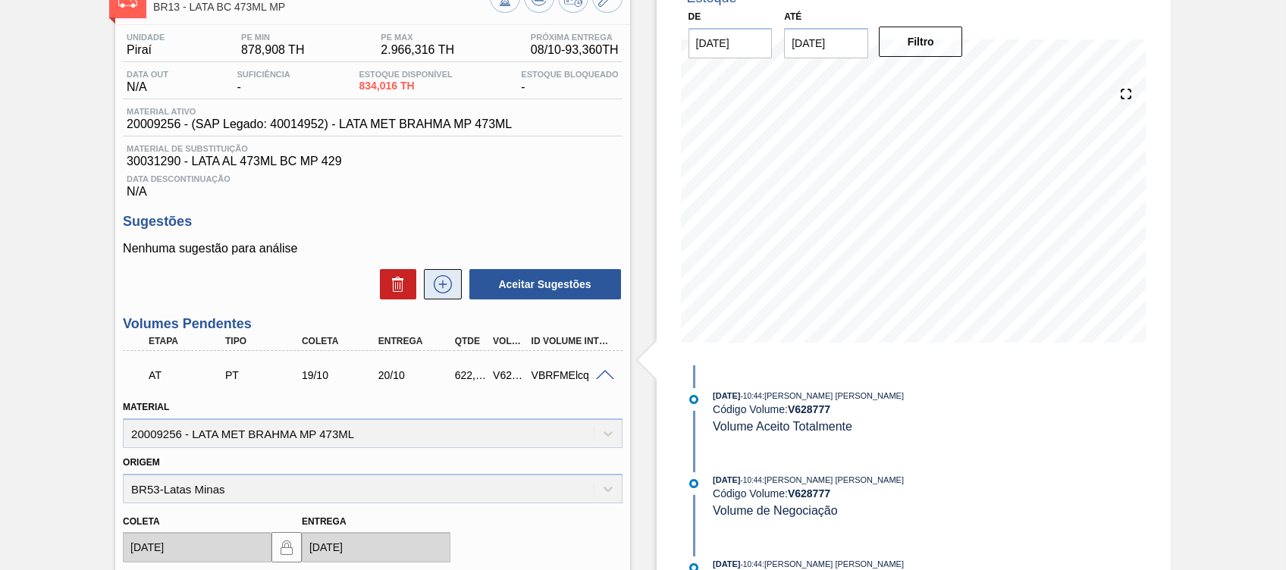
click at [457, 274] on button at bounding box center [443, 284] width 38 height 30
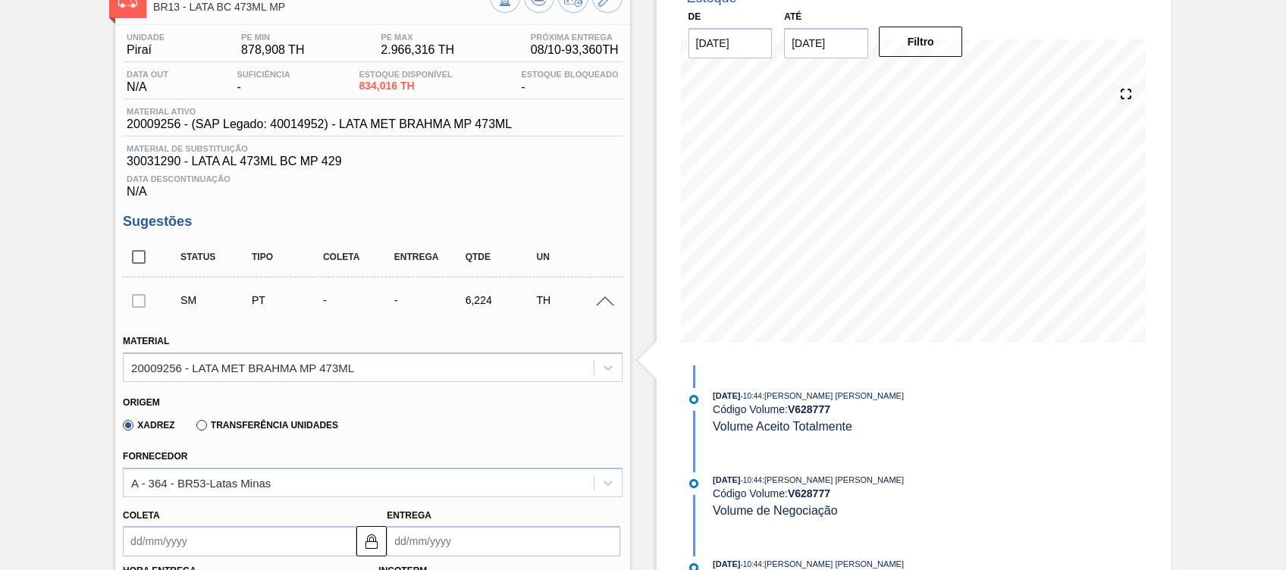
click at [228, 425] on label "Transferência Unidades" at bounding box center [267, 425] width 142 height 11
click at [194, 428] on input "Transferência Unidades" at bounding box center [194, 428] width 0 height 0
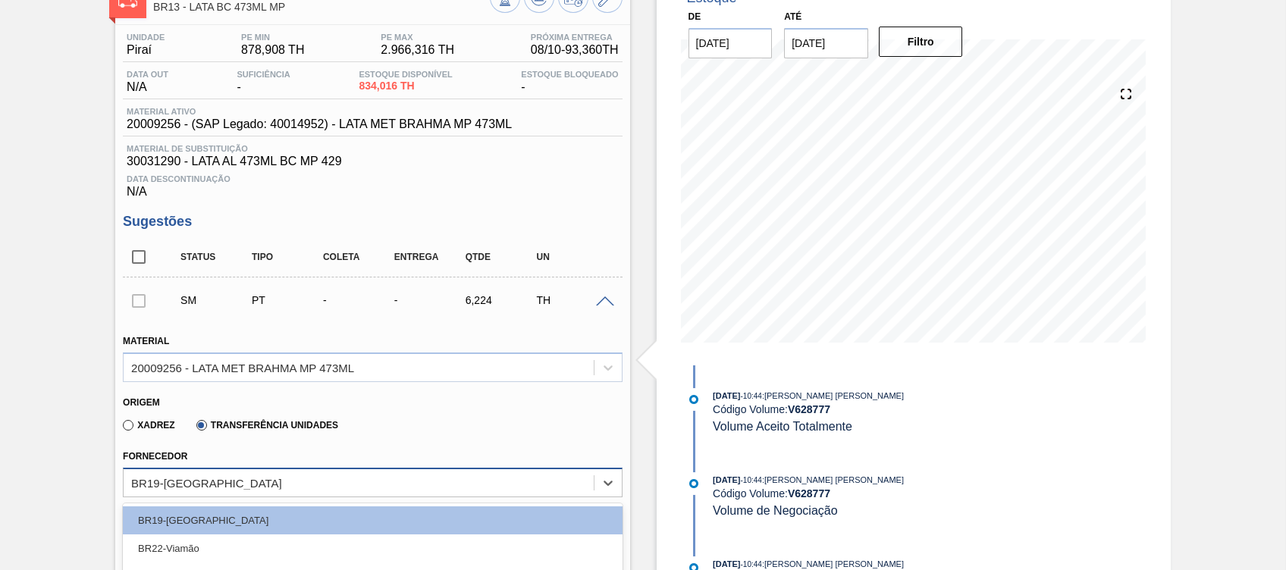
click at [236, 492] on div "option BR19-Nova Rio focused, 1 of 3. 3 results available. Use Up and Down to c…" at bounding box center [372, 483] width 499 height 30
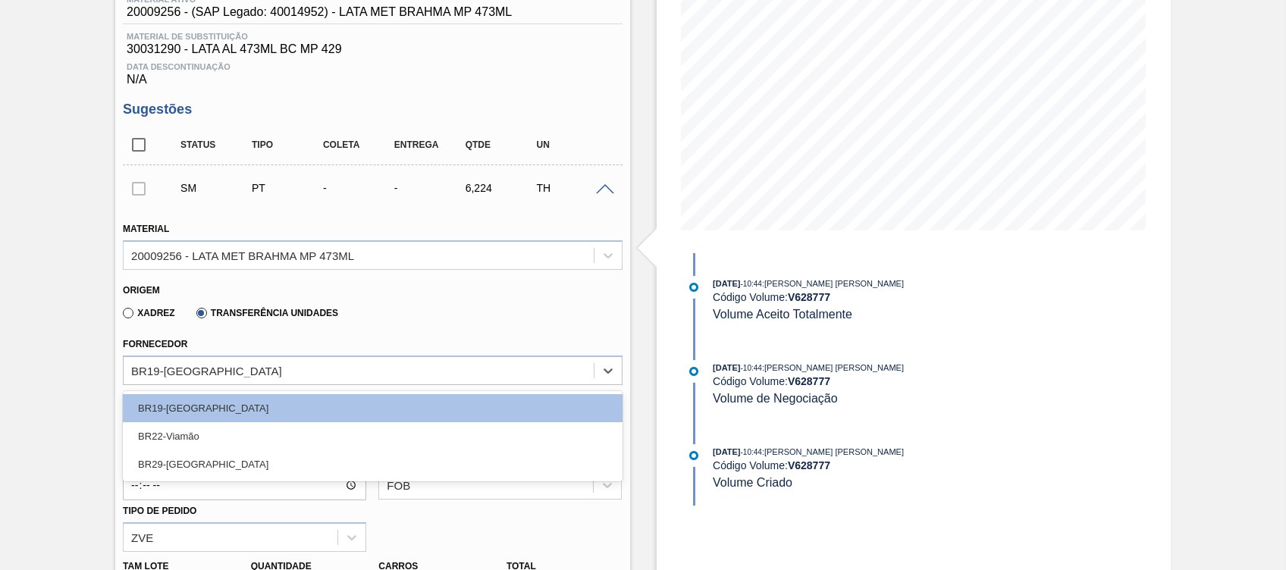
scroll to position [234, 0]
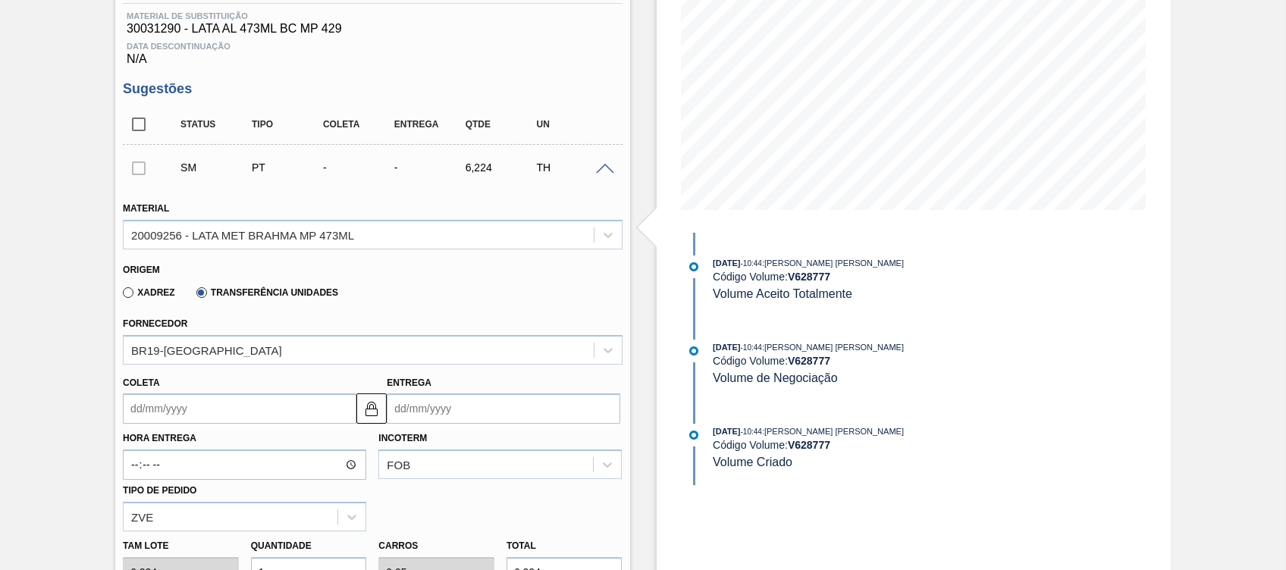
click at [126, 297] on label "Xadrez" at bounding box center [149, 292] width 52 height 11
click at [121, 296] on input "Xadrez" at bounding box center [121, 296] width 0 height 0
type input "BR00"
type input "A01"
type input "F2"
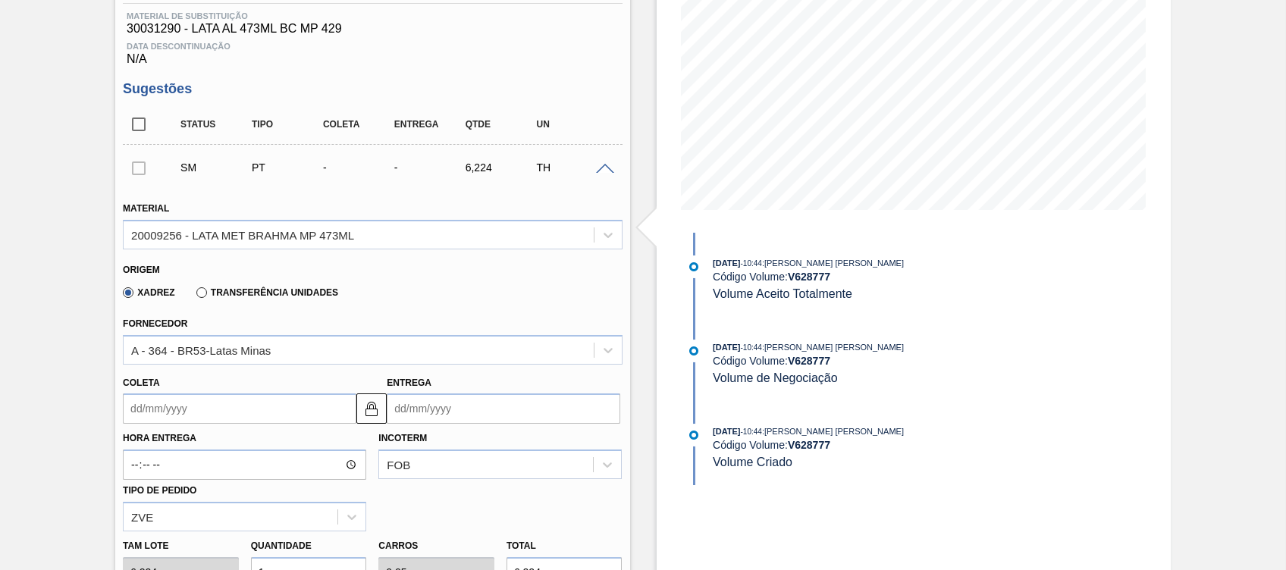
scroll to position [0, 0]
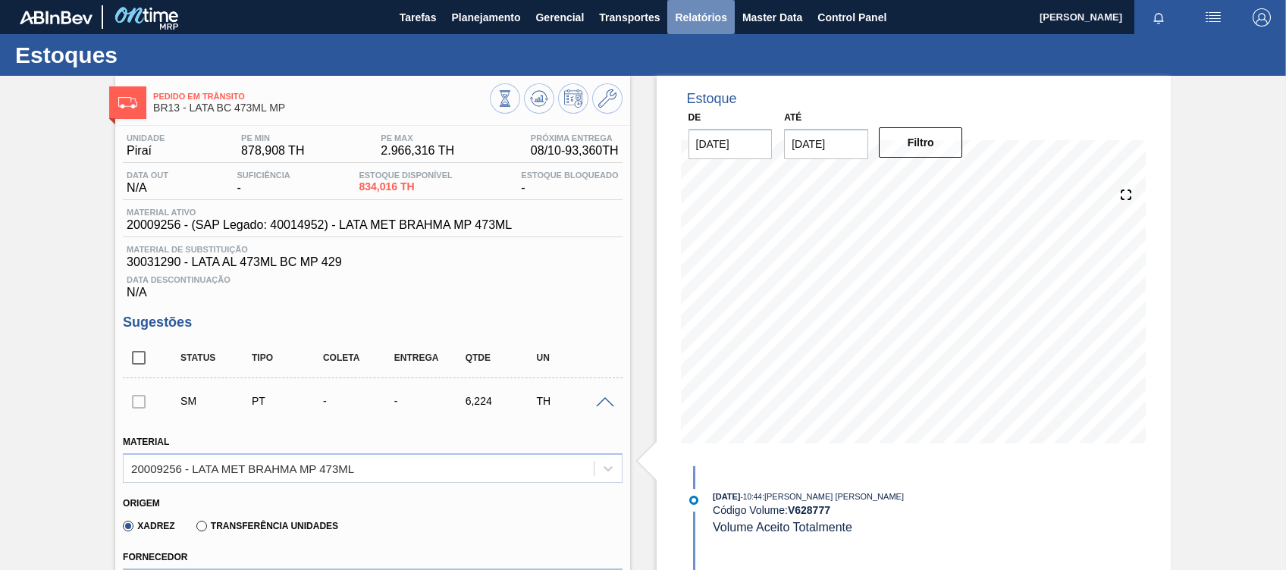
click at [693, 21] on span "Relatórios" at bounding box center [701, 17] width 52 height 18
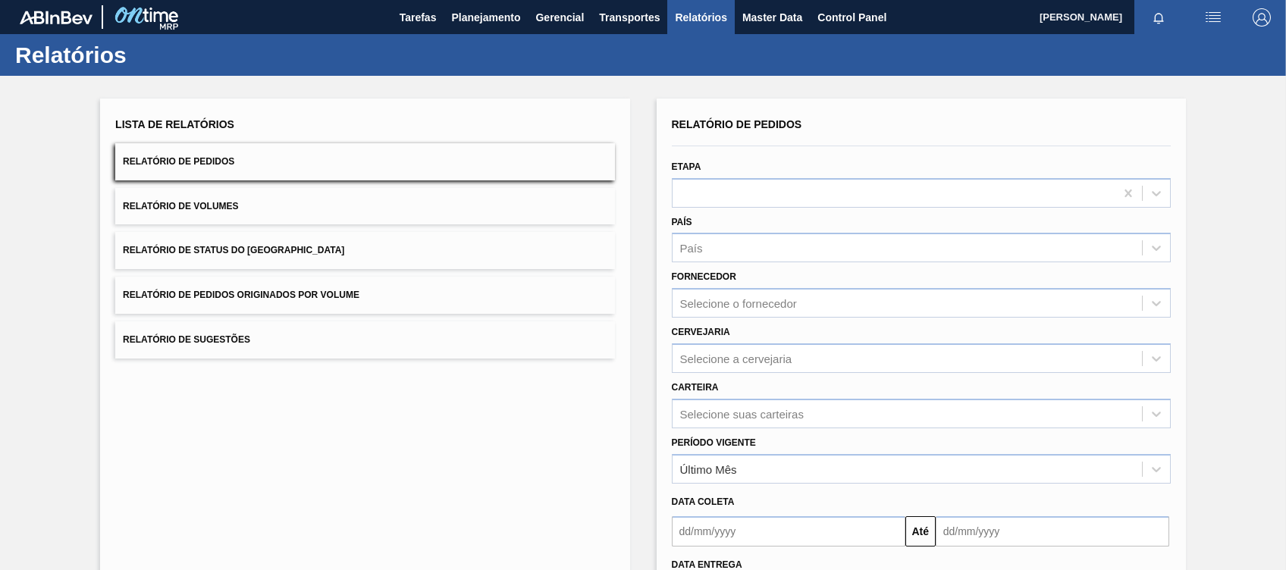
click at [425, 203] on button "Relatório de Volumes" at bounding box center [364, 206] width 499 height 37
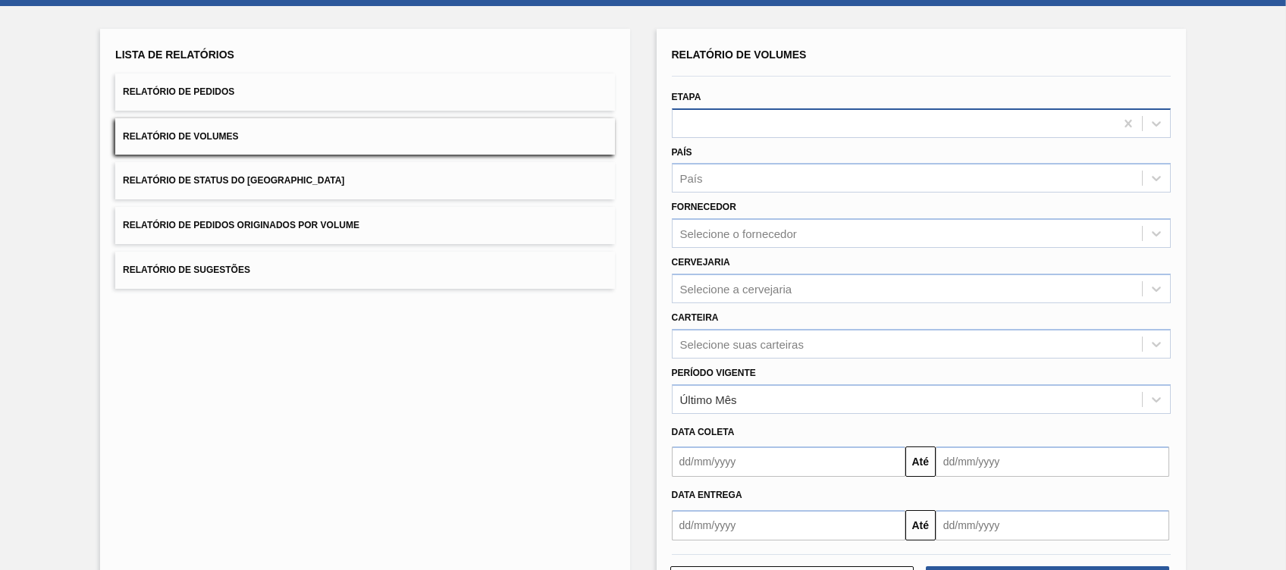
scroll to position [101, 0]
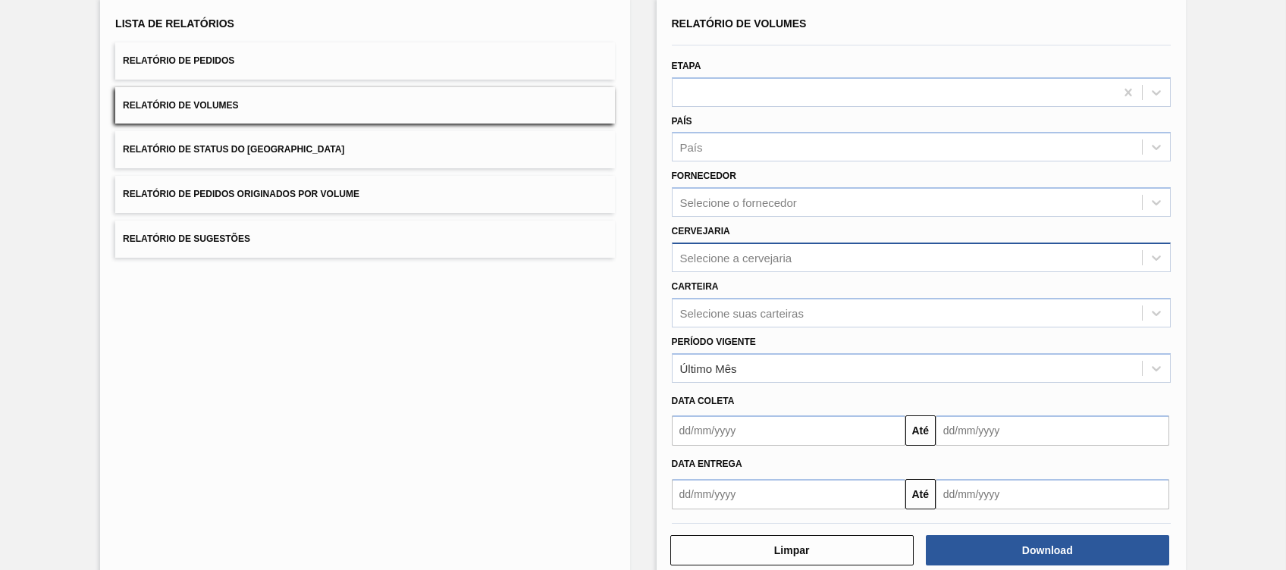
click at [710, 246] on div "Selecione a cervejaria" at bounding box center [907, 257] width 469 height 22
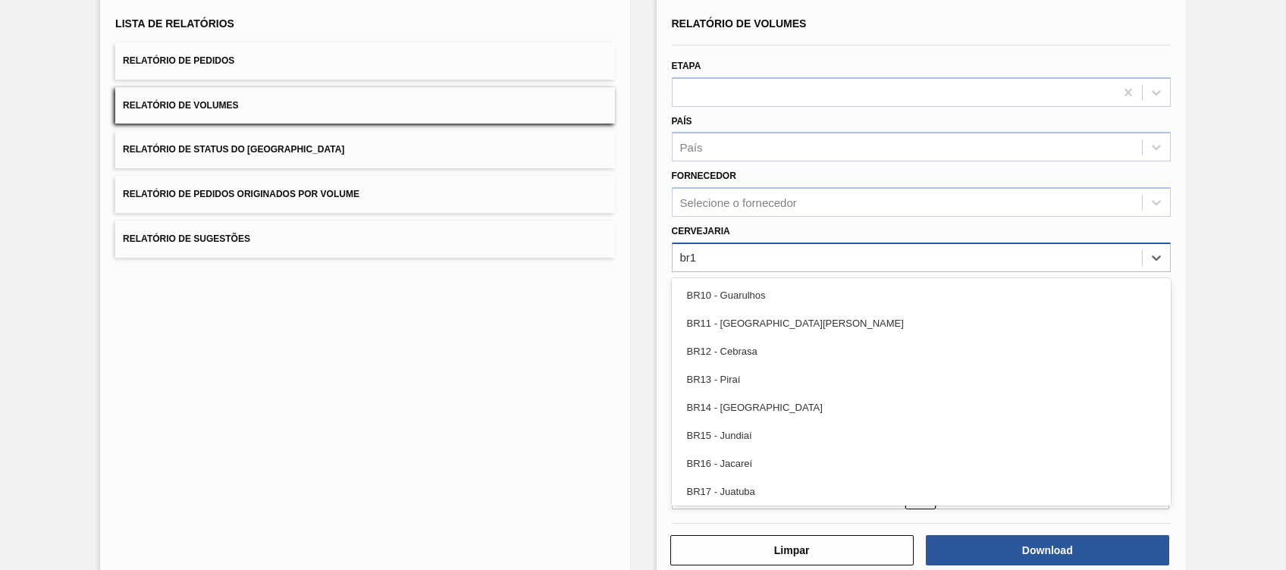
type input "br13"
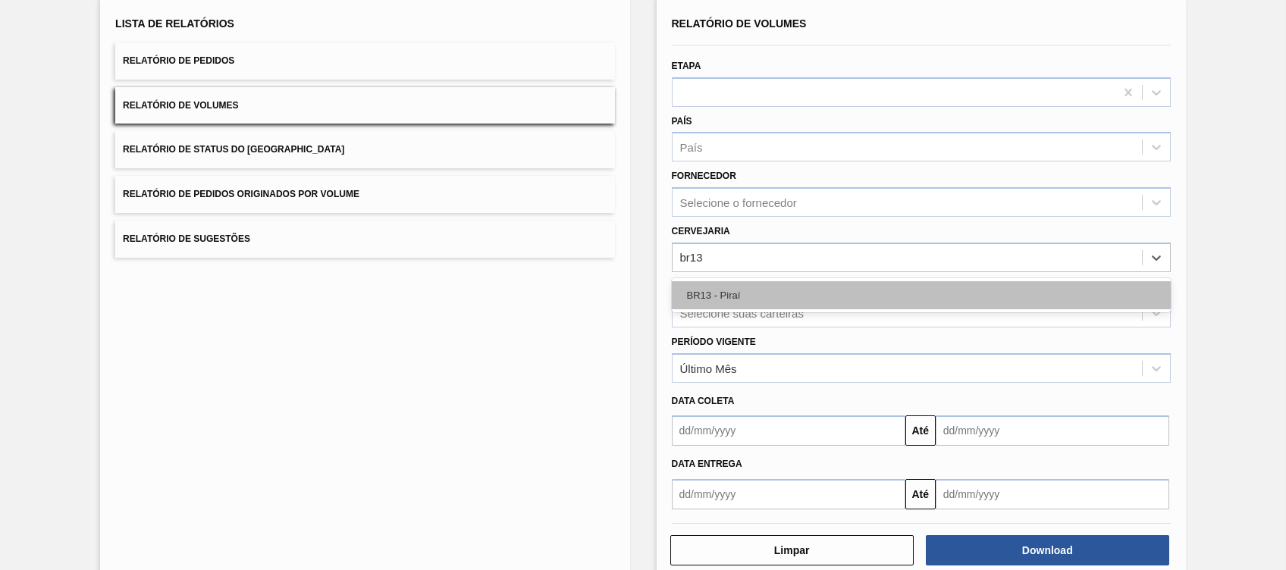
click at [717, 293] on div "BR13 - Piraí" at bounding box center [921, 295] width 499 height 28
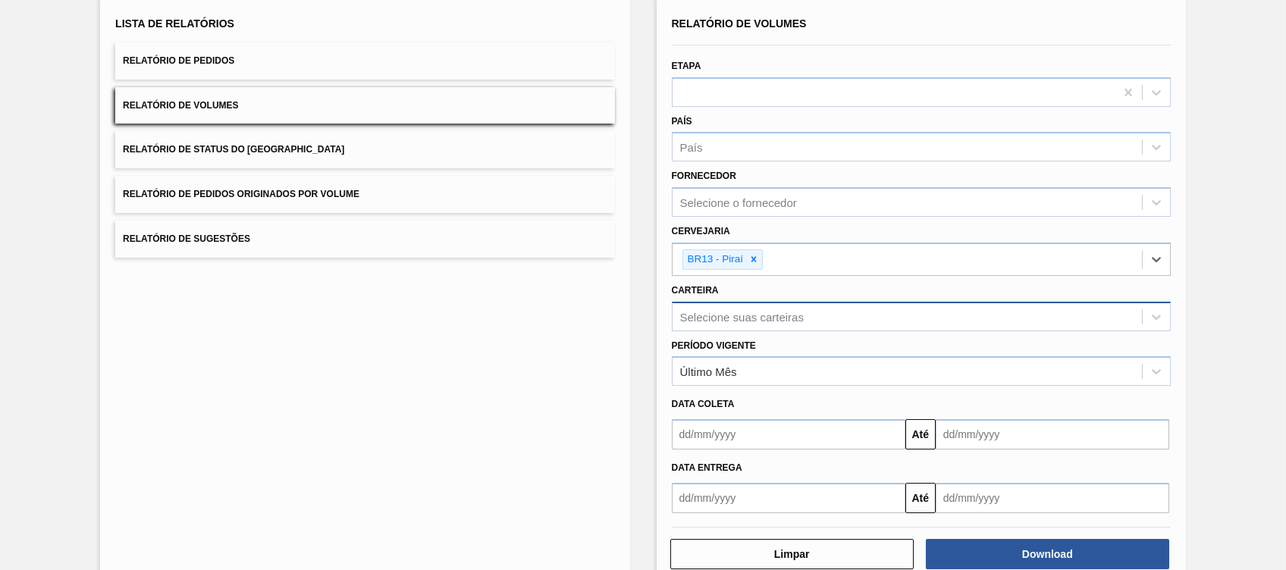
click at [714, 306] on div "Selecione suas carteiras" at bounding box center [907, 317] width 469 height 22
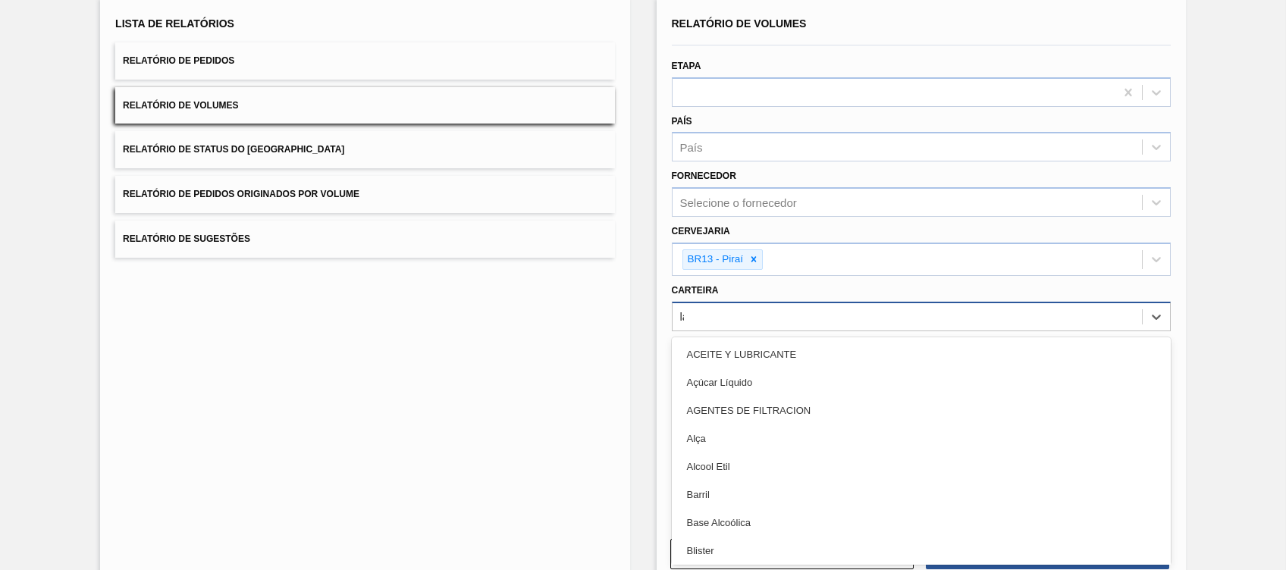
type input "lata"
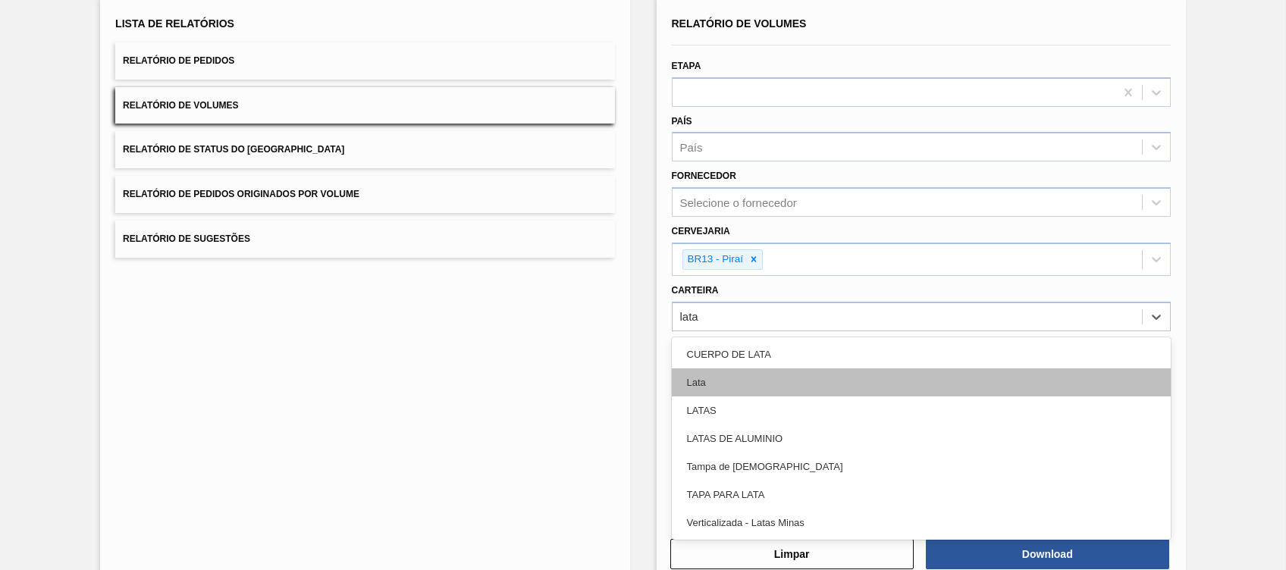
click at [700, 371] on div "Lata" at bounding box center [921, 383] width 499 height 28
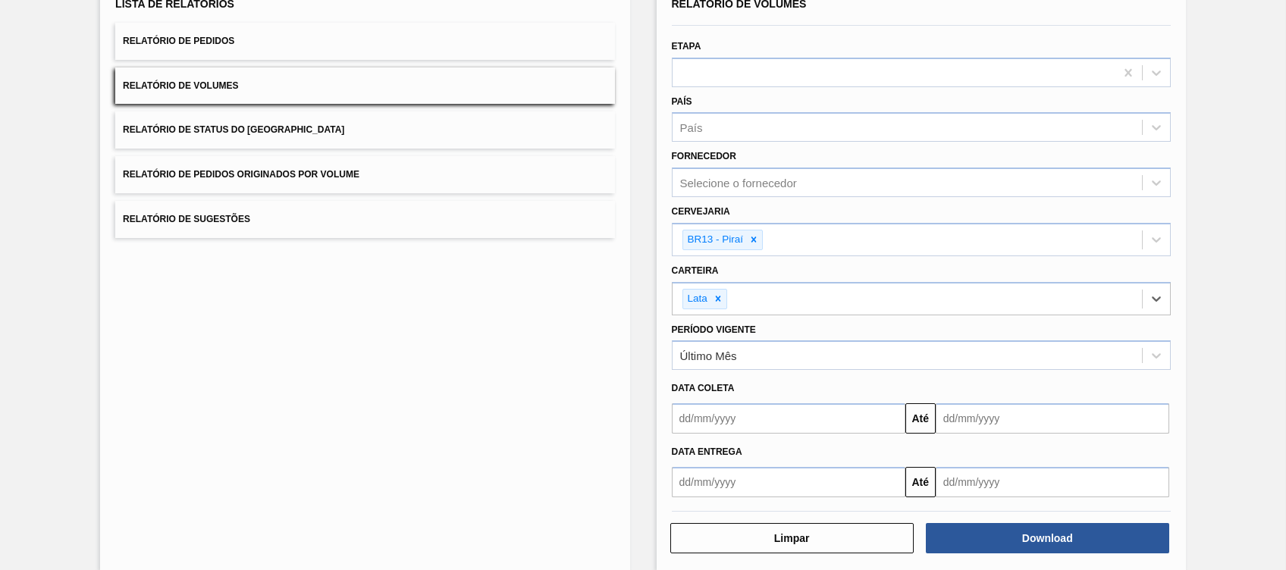
scroll to position [137, 0]
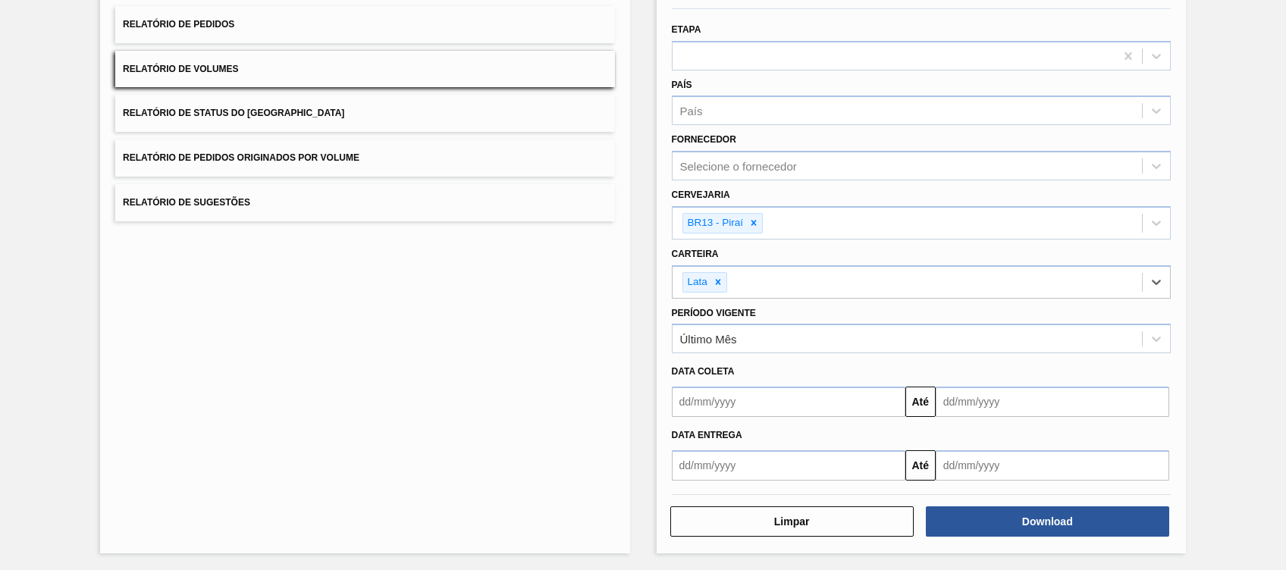
click at [711, 390] on input "text" at bounding box center [789, 402] width 234 height 30
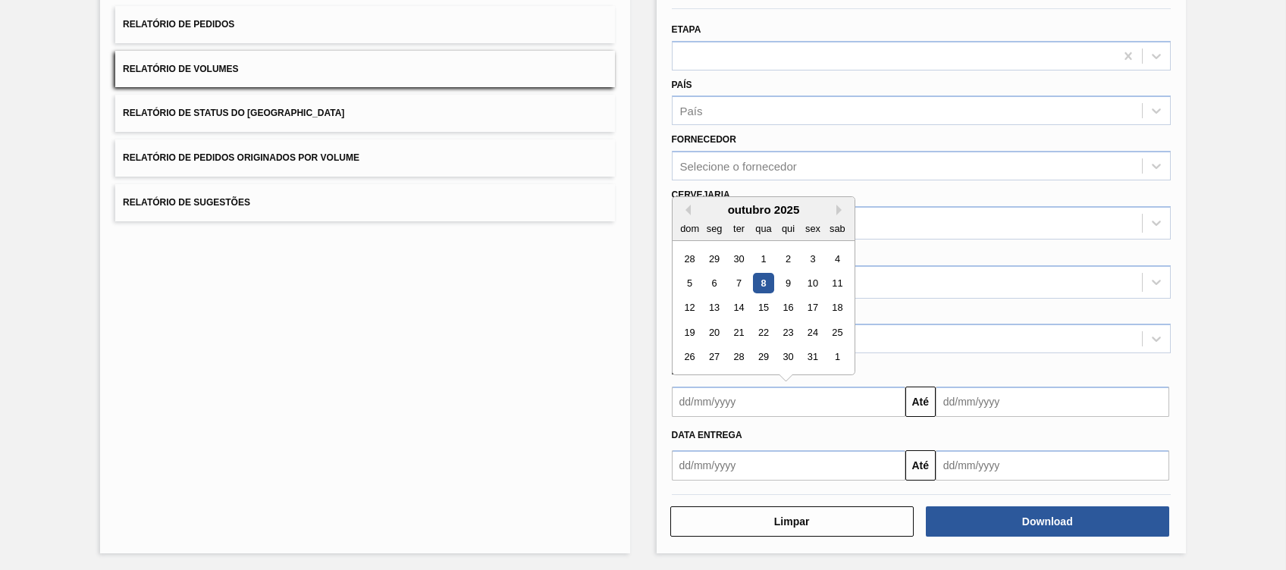
click at [766, 253] on div "1" at bounding box center [763, 259] width 20 height 20
type input "01/10/2025"
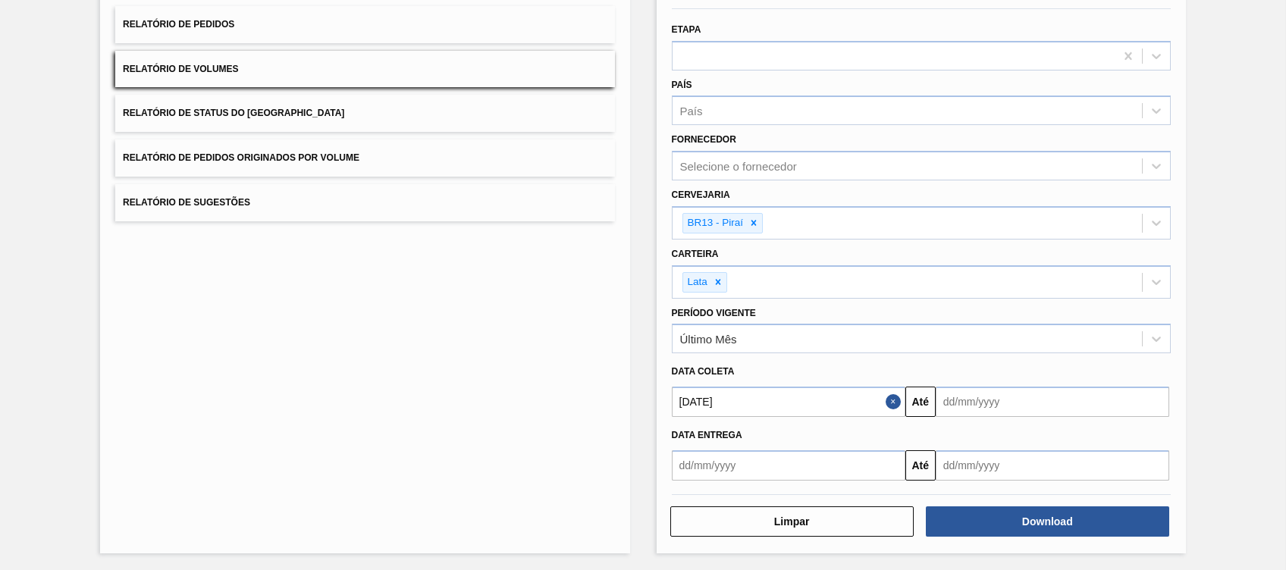
click at [1018, 397] on input "text" at bounding box center [1053, 402] width 234 height 30
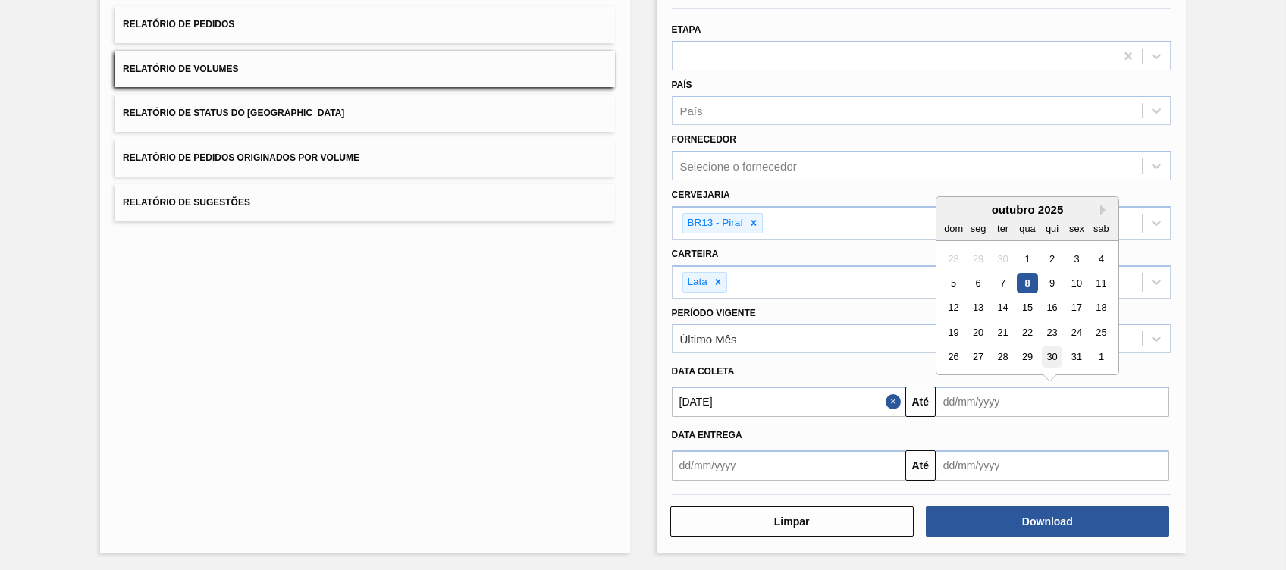
click at [1050, 349] on div "30" at bounding box center [1052, 357] width 20 height 20
type input "30/10/2025"
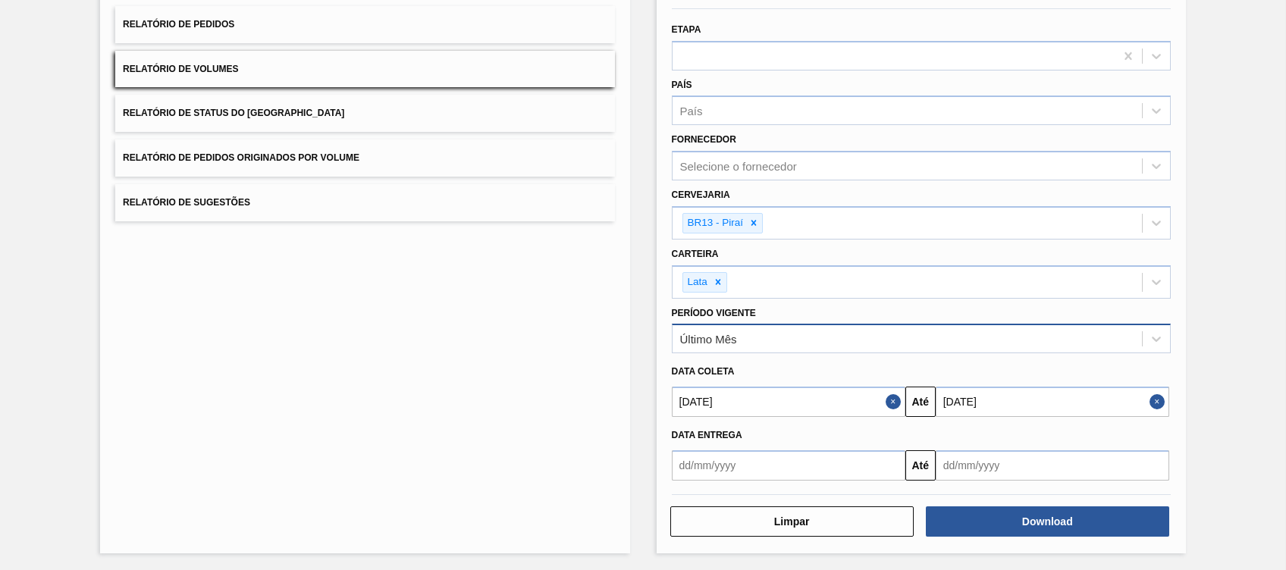
scroll to position [0, 0]
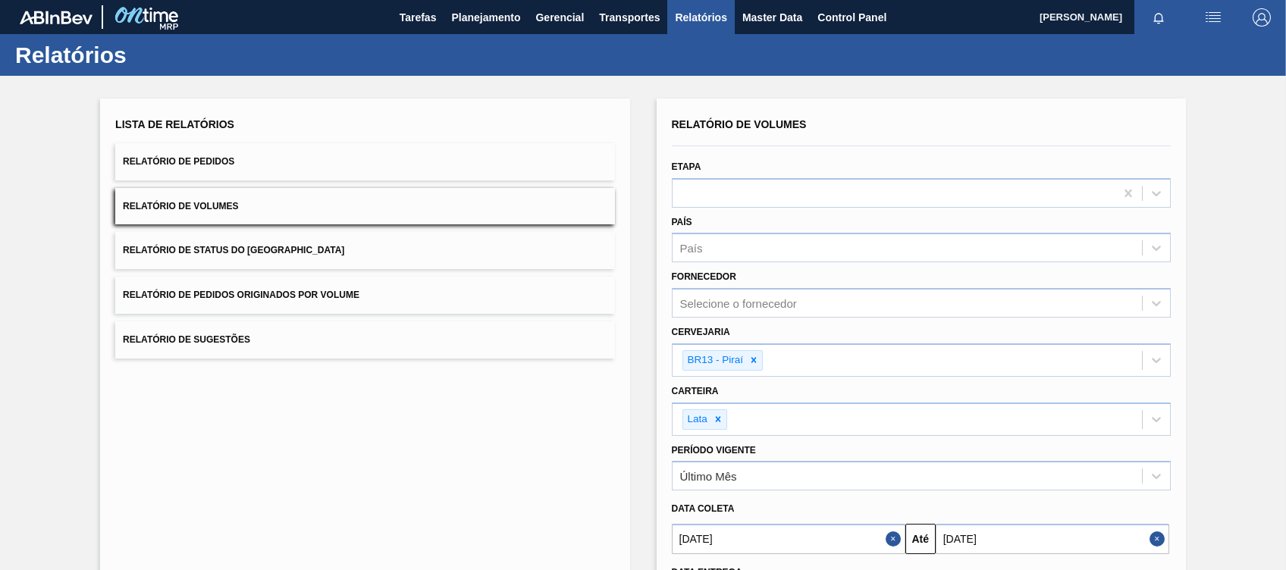
click at [754, 284] on div "Fornecedor Selecione o fornecedor" at bounding box center [921, 292] width 499 height 52
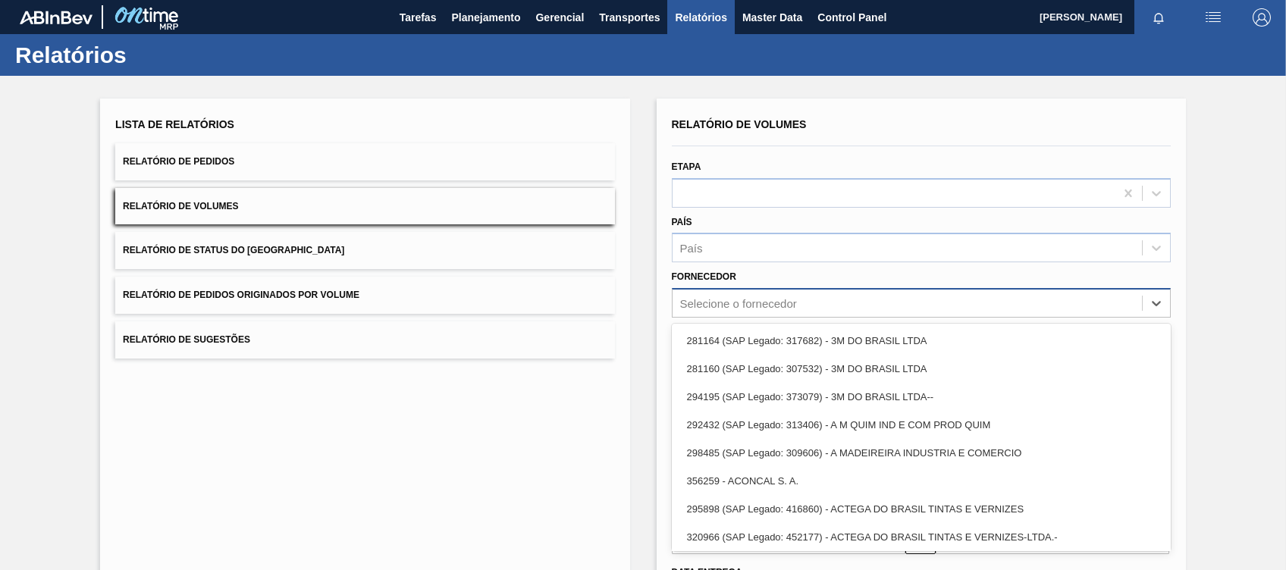
click at [758, 297] on div "Selecione o fornecedor" at bounding box center [738, 303] width 117 height 13
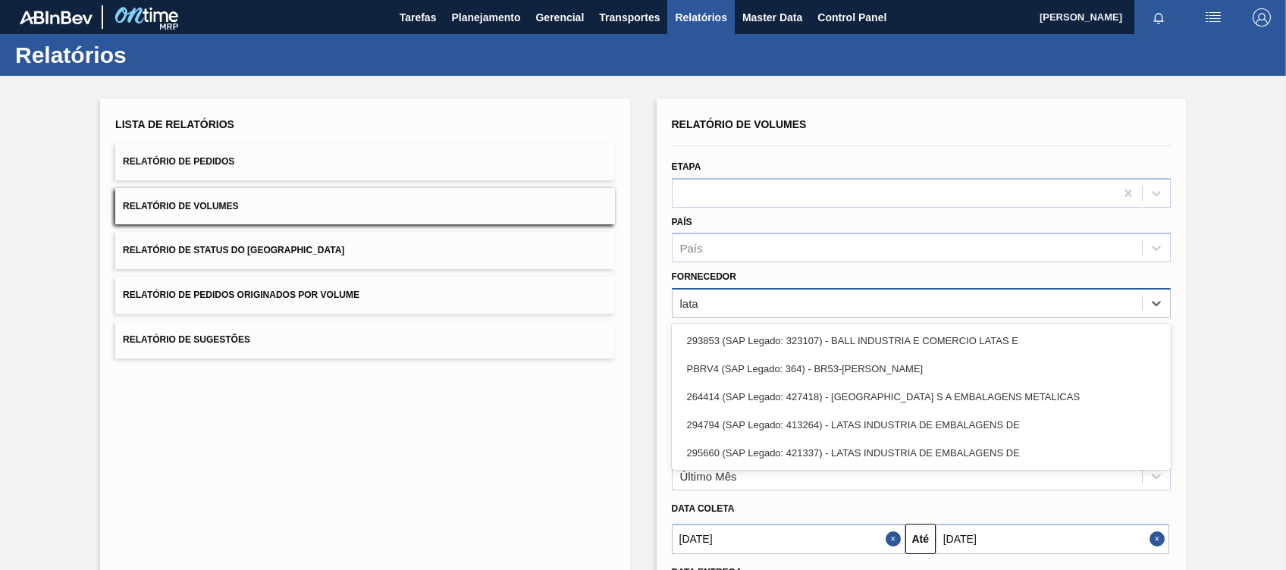
type input "latas"
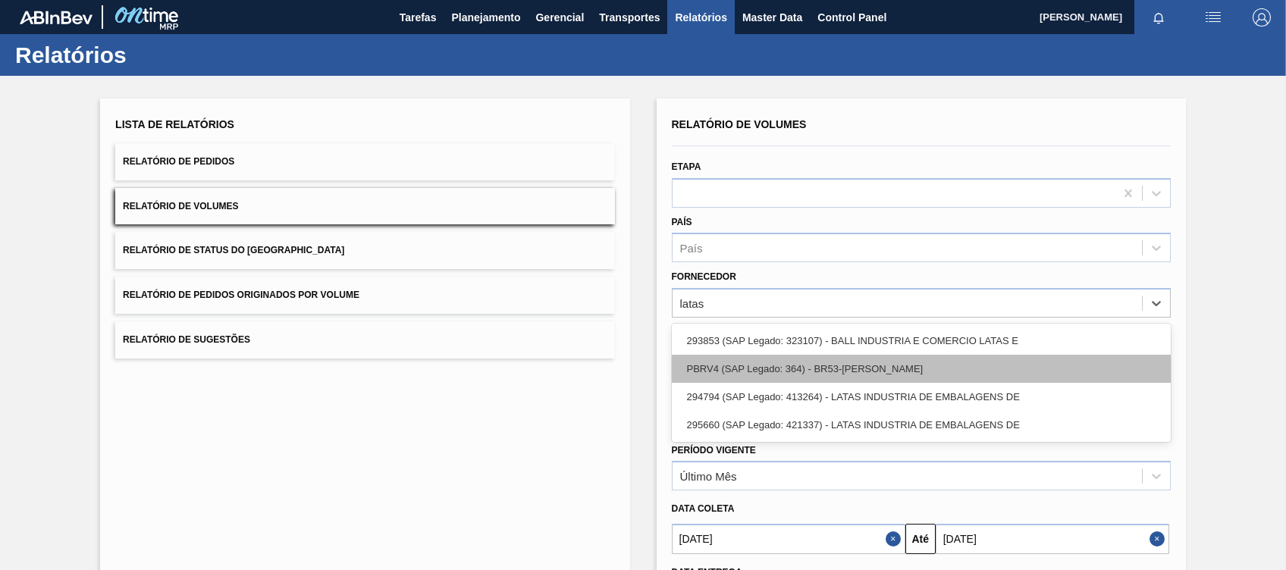
click at [801, 358] on div "PBRV4 (SAP Legado: 364) - BR53-Latas Minas" at bounding box center [921, 369] width 499 height 28
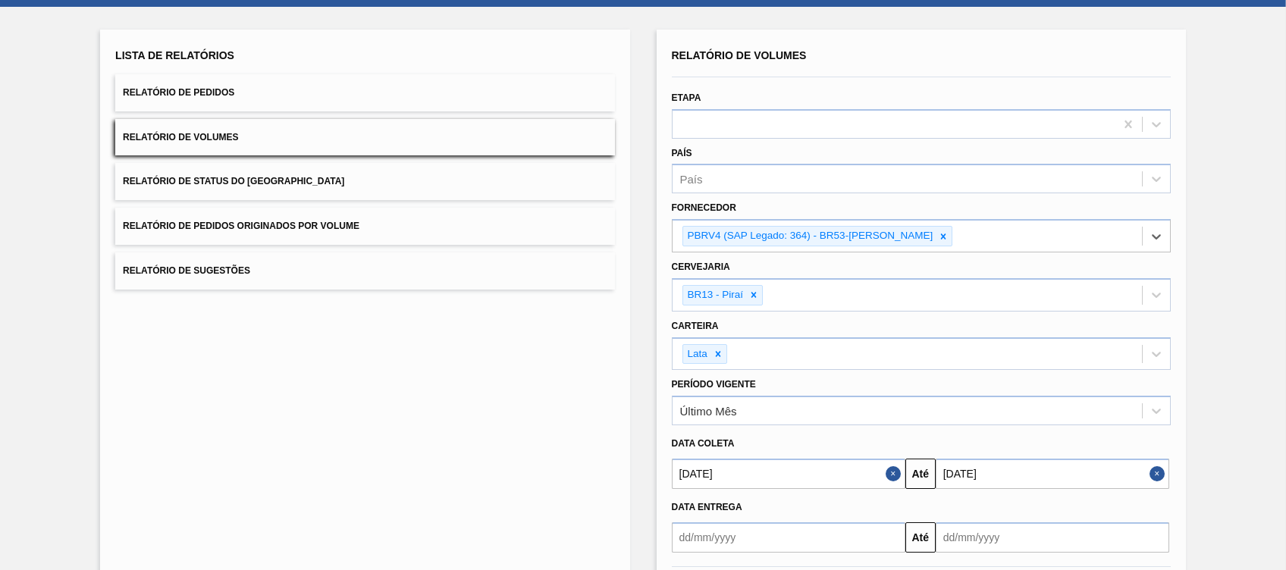
scroll to position [101, 0]
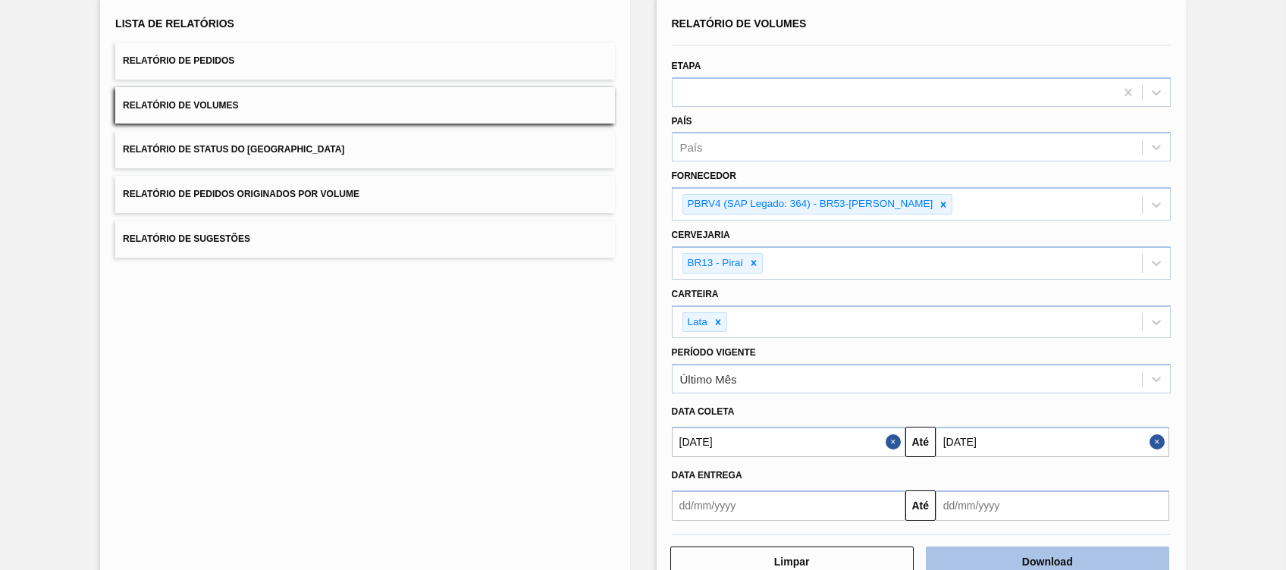
click at [1000, 549] on button "Download" at bounding box center [1047, 562] width 243 height 30
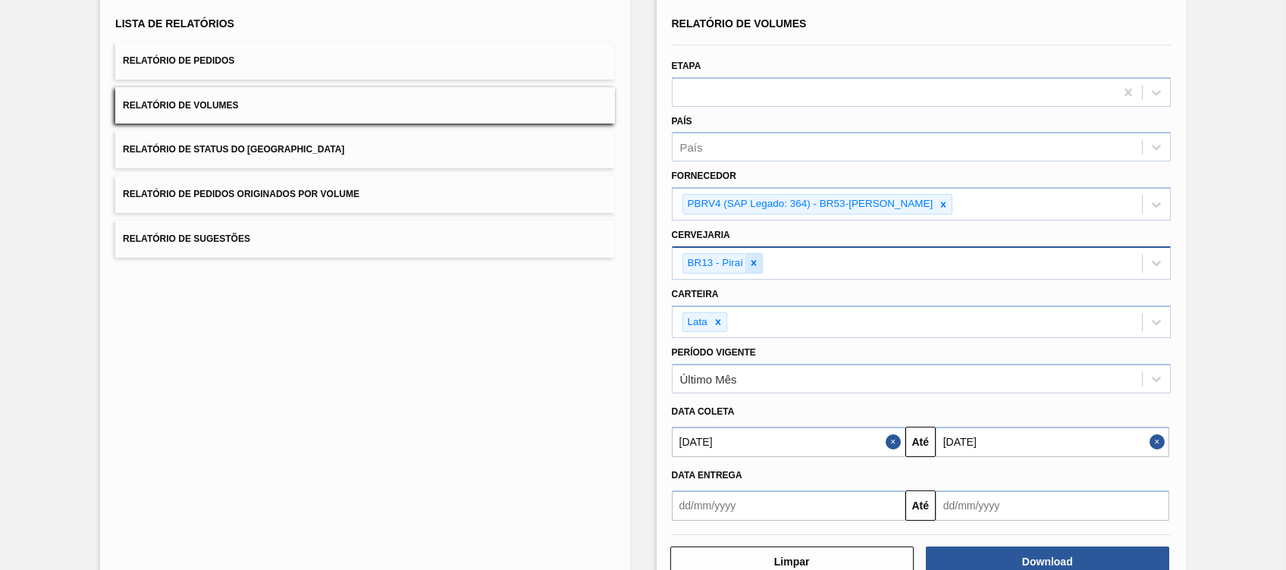
click at [760, 263] on div at bounding box center [753, 263] width 17 height 19
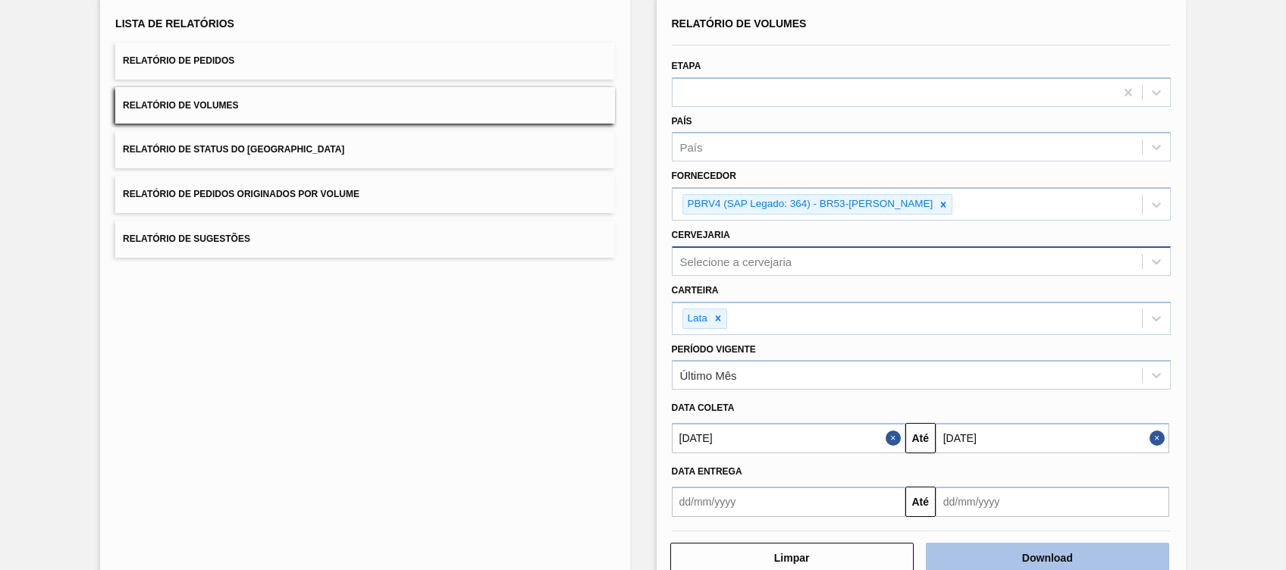
click at [976, 561] on button "Download" at bounding box center [1047, 558] width 243 height 30
click at [654, 375] on div "Lista de Relatórios Relatório de Pedidos Relatório de Volumes Relatório de Stat…" at bounding box center [643, 292] width 1286 height 634
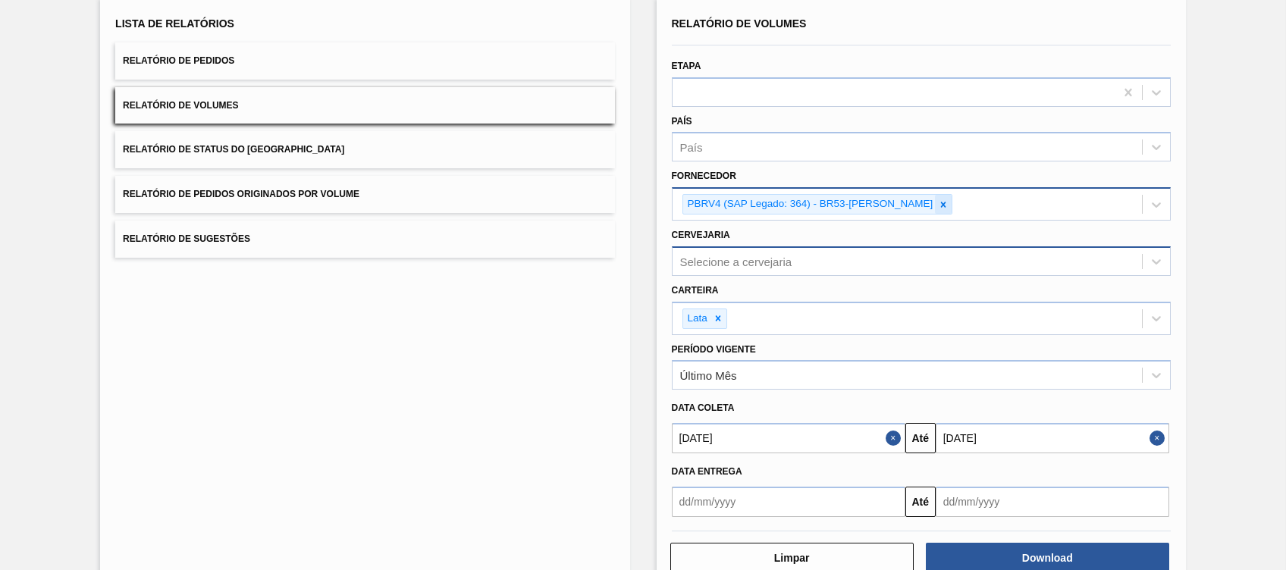
click at [935, 212] on div at bounding box center [943, 204] width 17 height 19
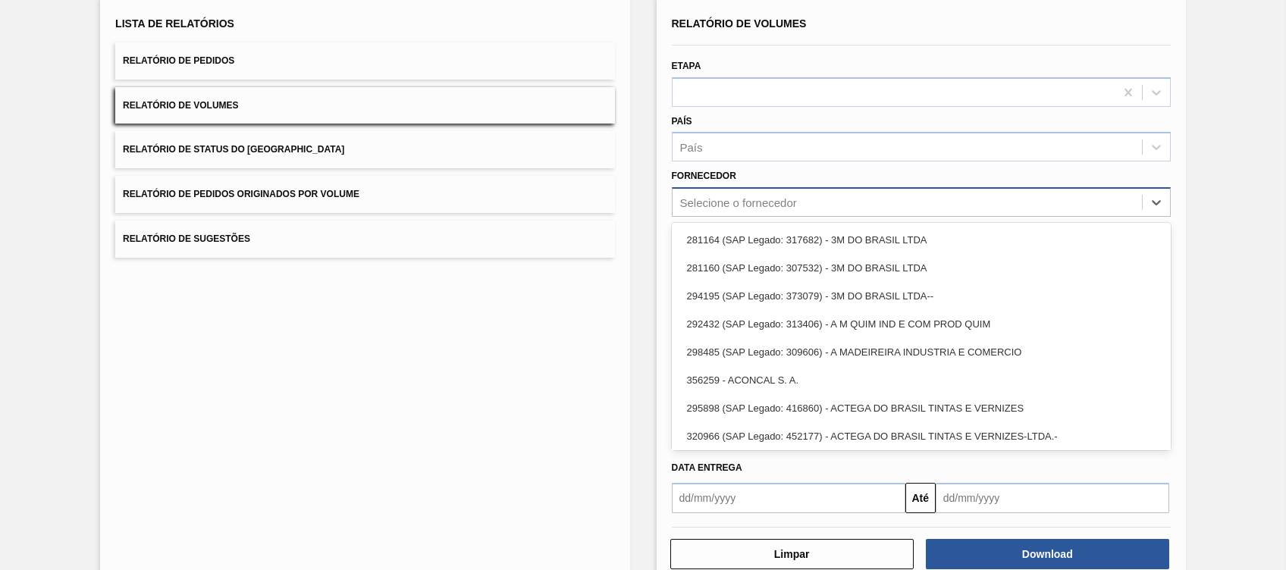
click at [770, 205] on div "Selecione o fornecedor" at bounding box center [738, 202] width 117 height 13
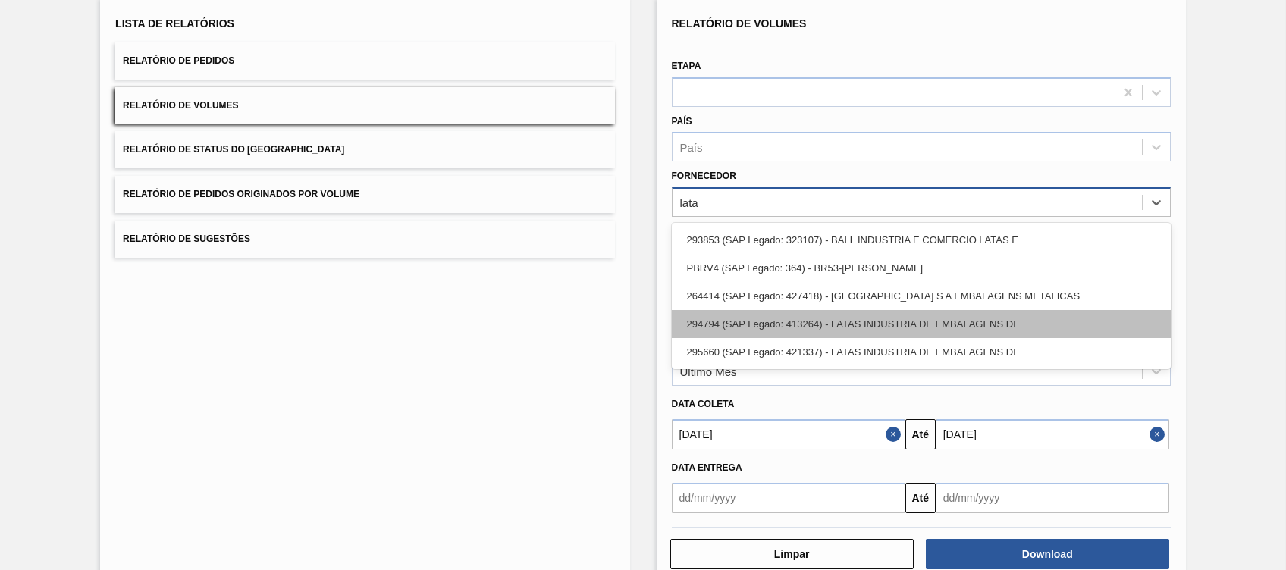
type input "latas"
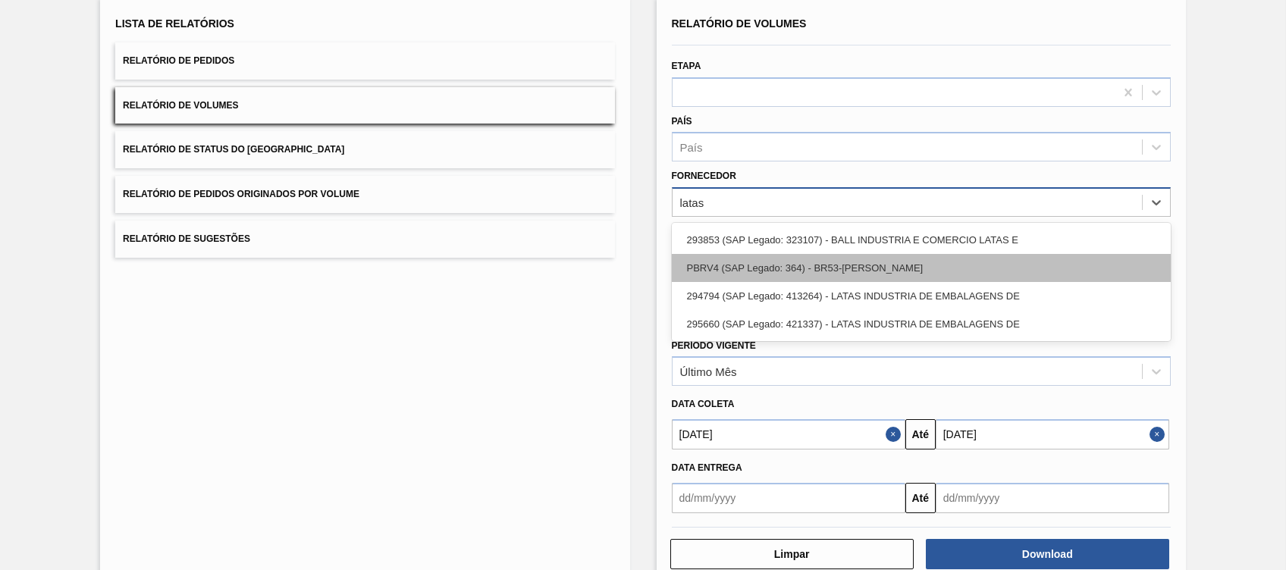
click at [883, 254] on div "PBRV4 (SAP Legado: 364) - BR53-Latas Minas" at bounding box center [921, 268] width 499 height 28
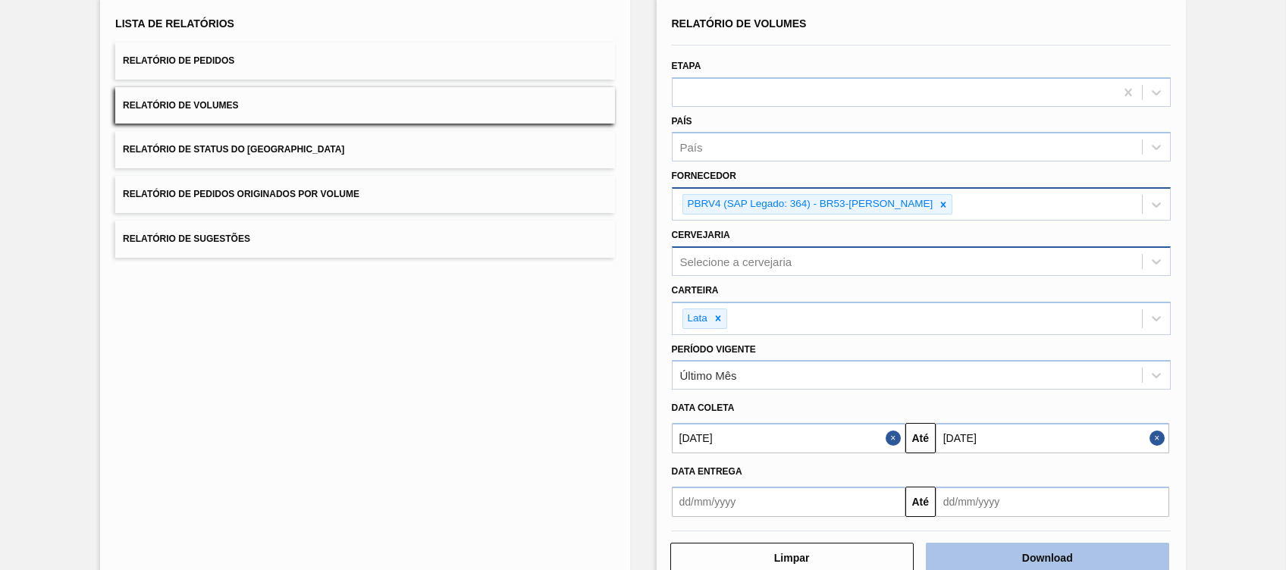
click at [1011, 549] on button "Download" at bounding box center [1047, 558] width 243 height 30
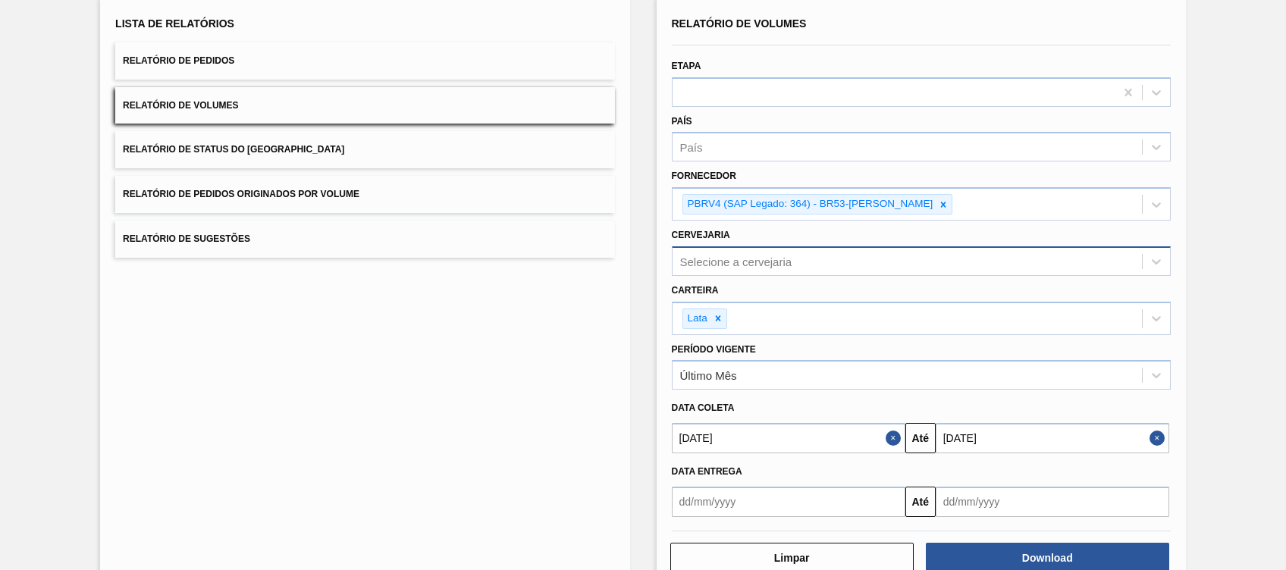
click at [783, 185] on div "Fornecedor PBRV4 (SAP Legado: 364) - BR53-Latas Minas" at bounding box center [921, 192] width 499 height 55
click at [938, 206] on icon at bounding box center [943, 204] width 11 height 11
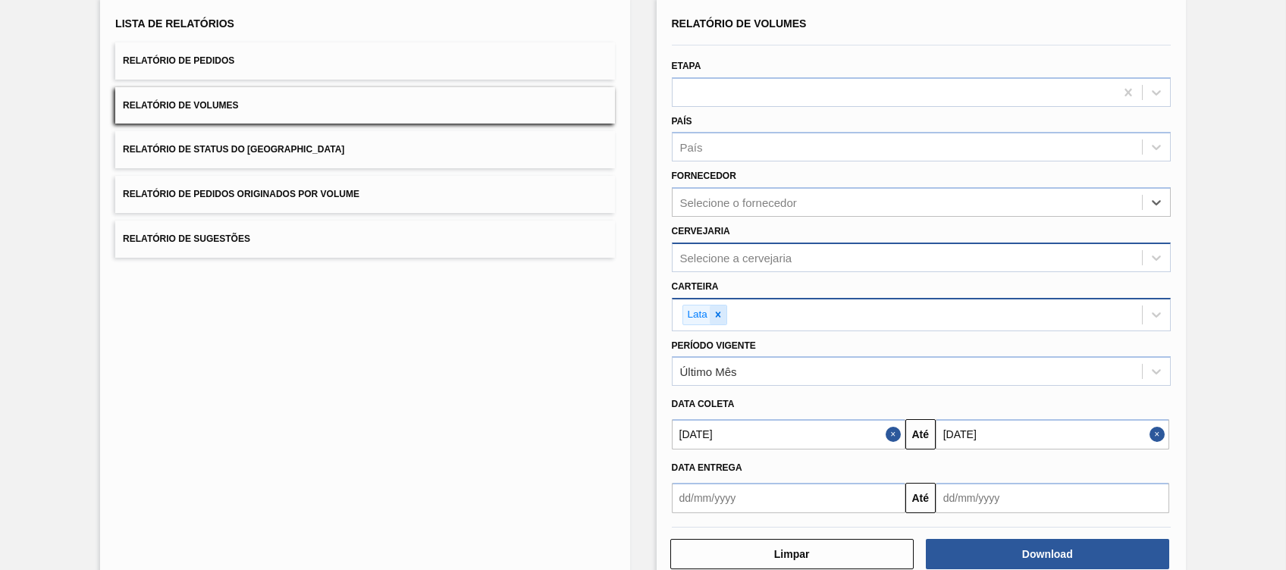
click at [719, 312] on icon at bounding box center [718, 314] width 11 height 11
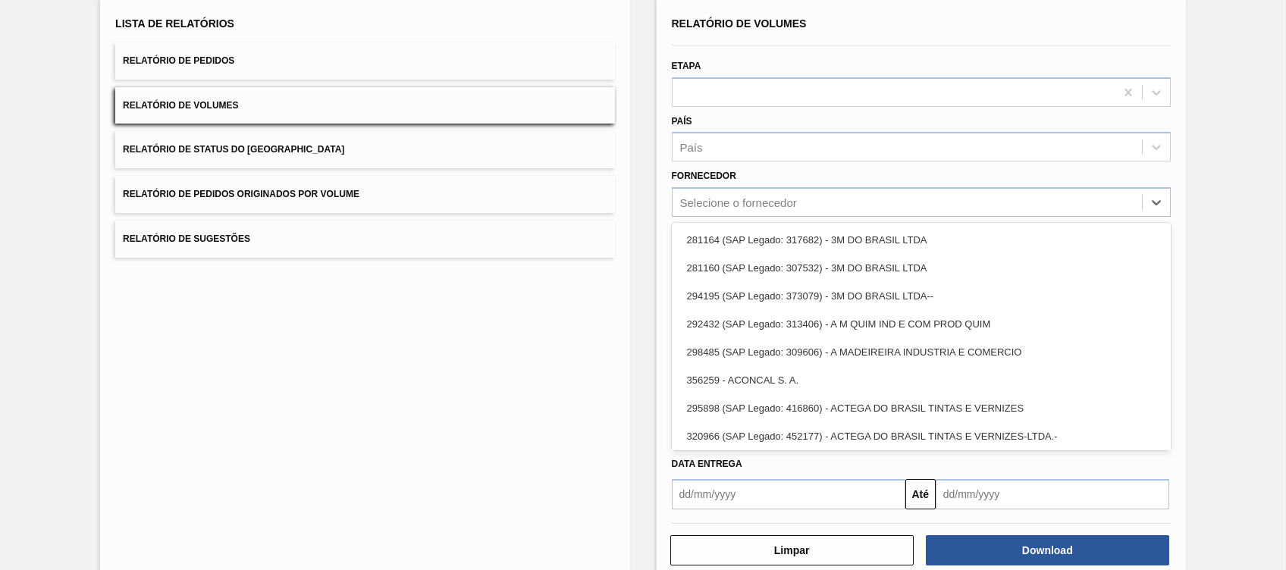
click at [733, 199] on div "Selecione o fornecedor" at bounding box center [738, 202] width 117 height 13
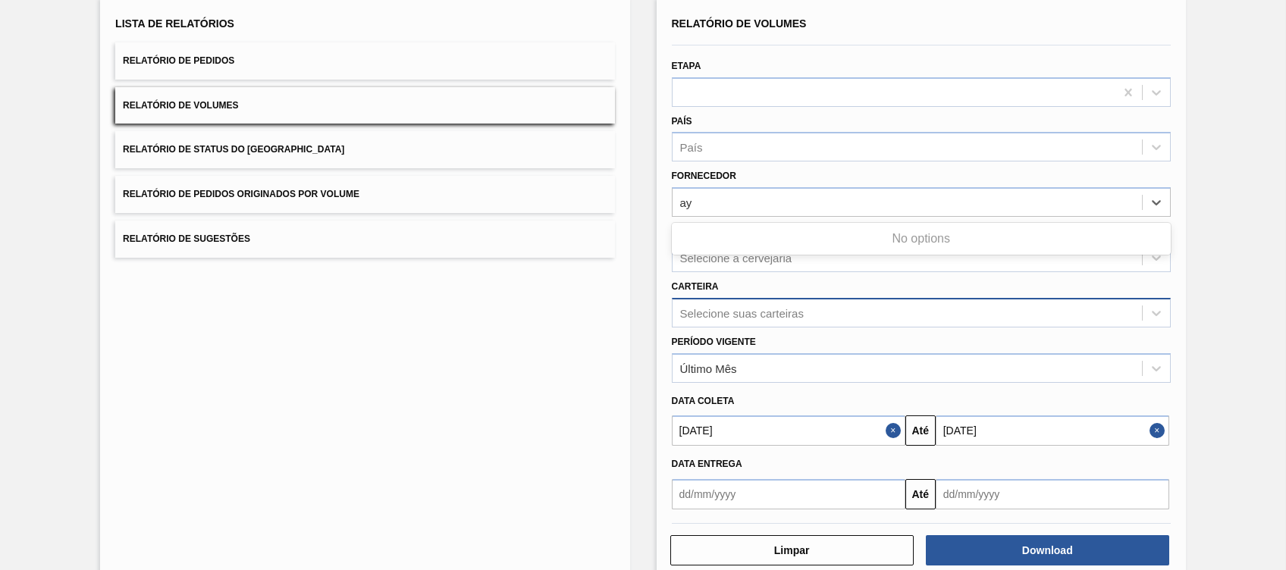
type input "a"
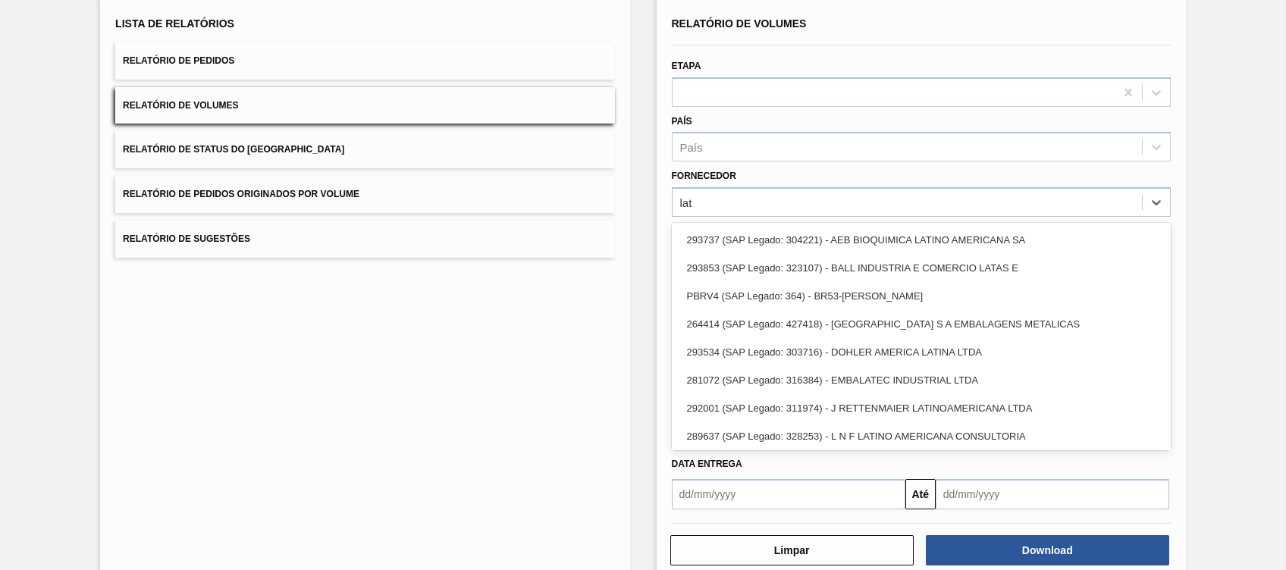
type input "lata"
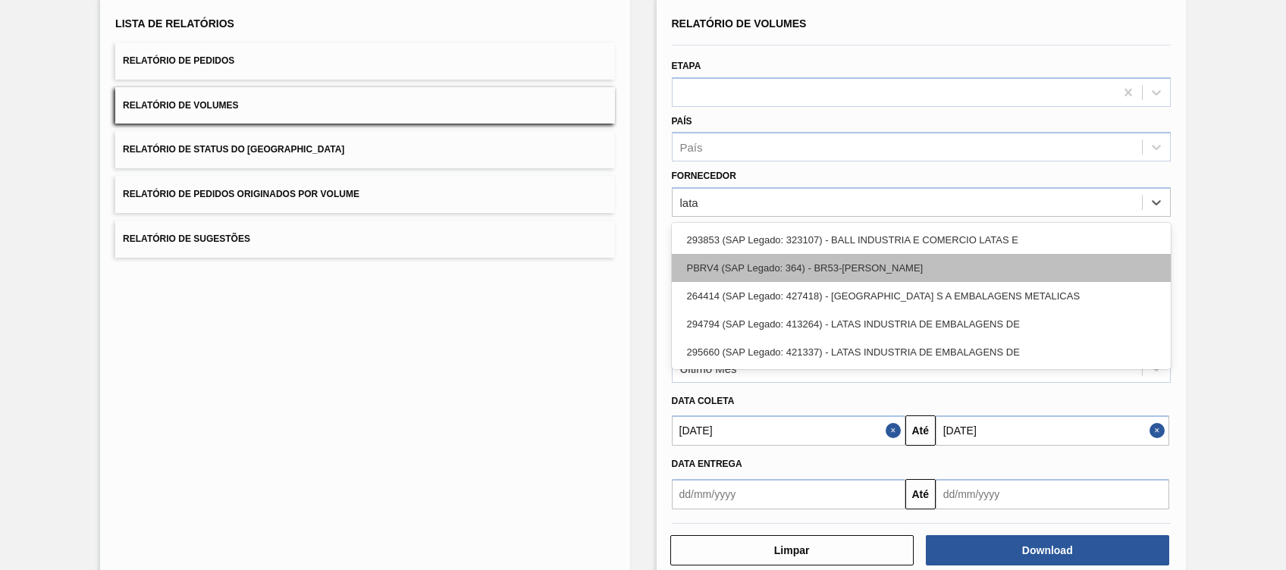
click at [775, 261] on div "PBRV4 (SAP Legado: 364) - BR53-Latas Minas" at bounding box center [921, 268] width 499 height 28
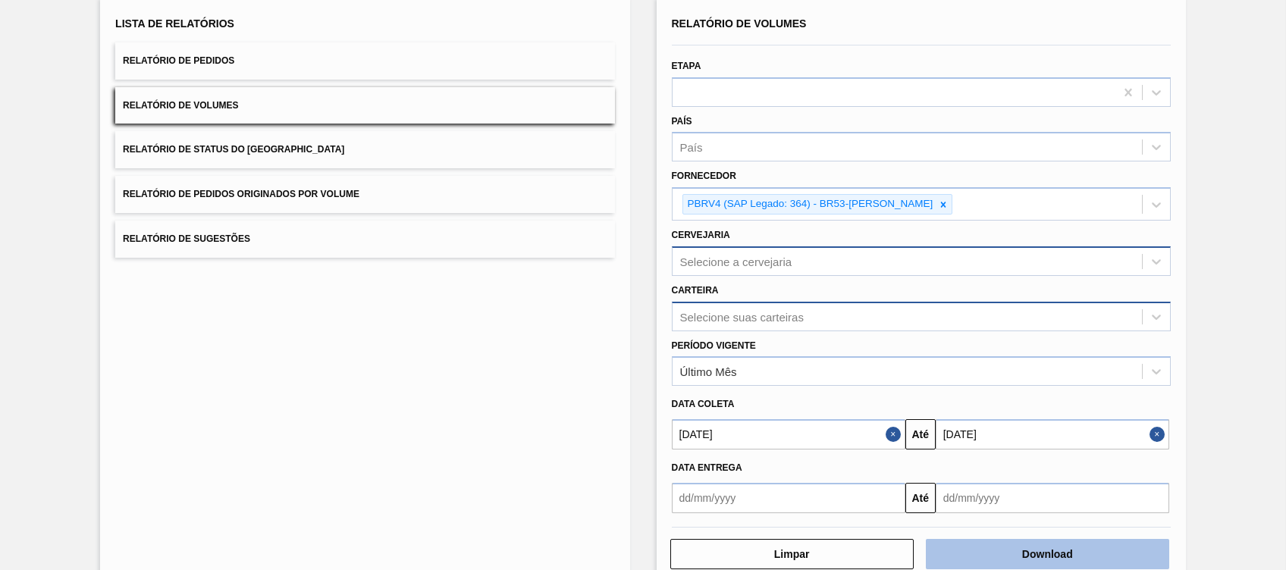
click at [965, 541] on button "Download" at bounding box center [1047, 554] width 243 height 30
click at [938, 201] on icon at bounding box center [943, 204] width 11 height 11
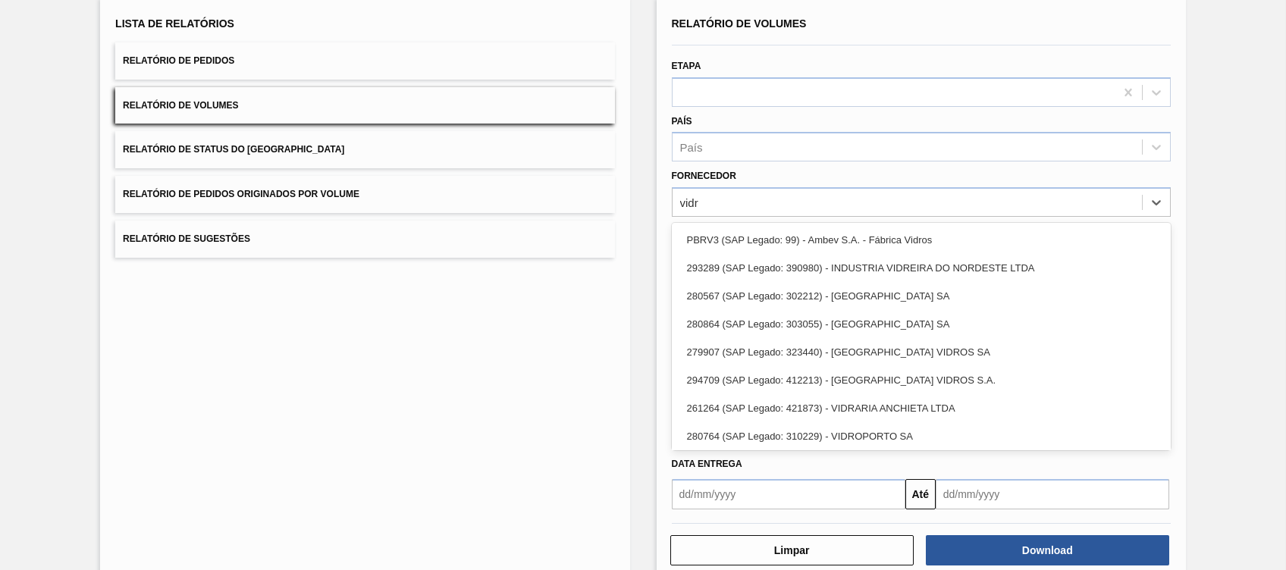
type input "vidro"
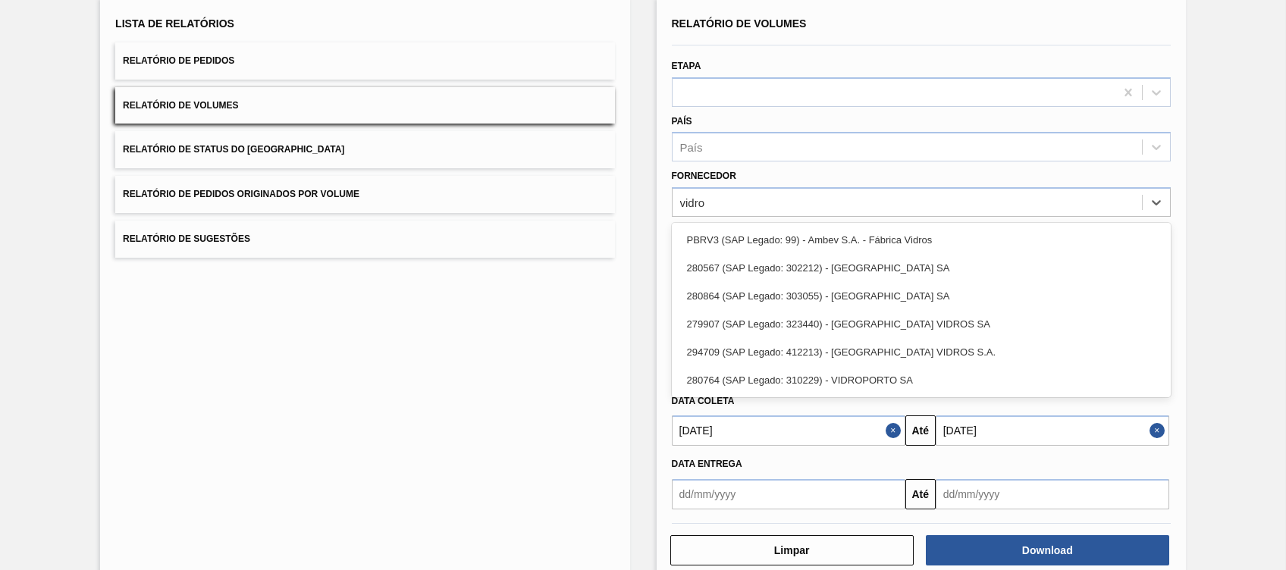
click at [892, 233] on div "PBRV3 (SAP Legado: 99) - Ambev S.A. - Fábrica Vidros" at bounding box center [921, 240] width 499 height 28
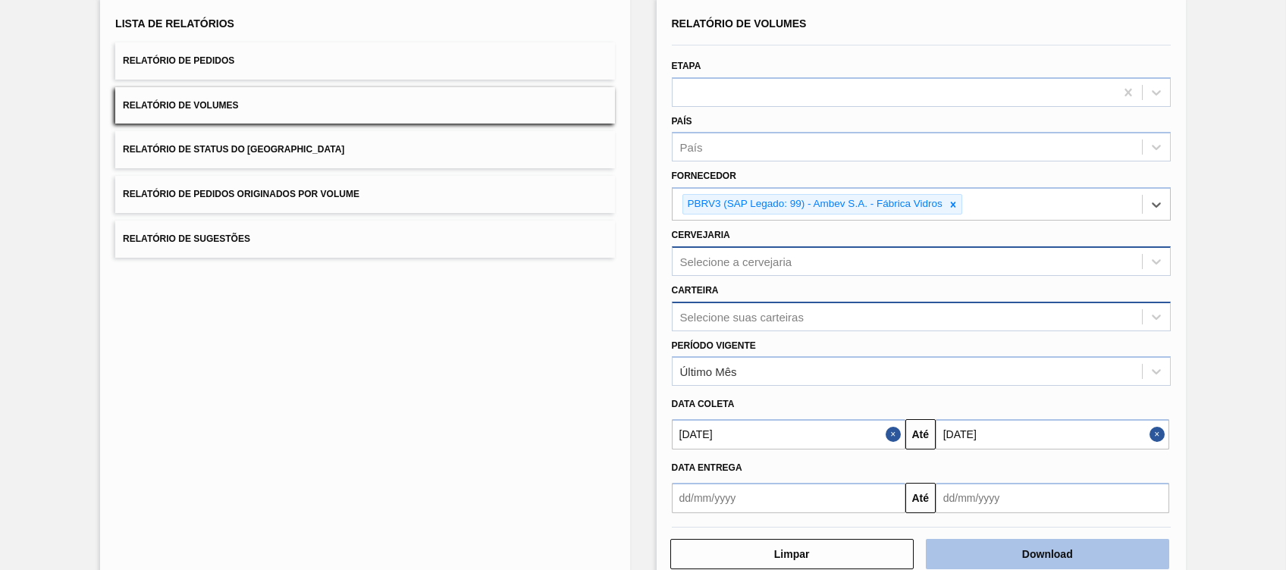
click at [980, 541] on button "Download" at bounding box center [1047, 554] width 243 height 30
click at [956, 212] on div at bounding box center [953, 204] width 17 height 19
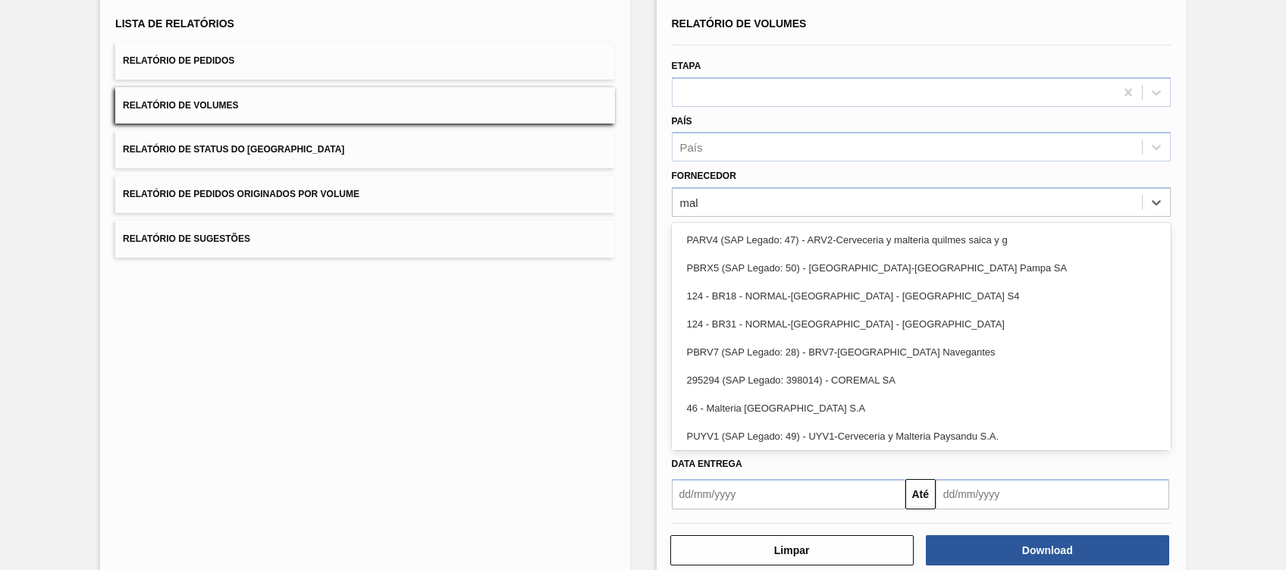
type input "malt"
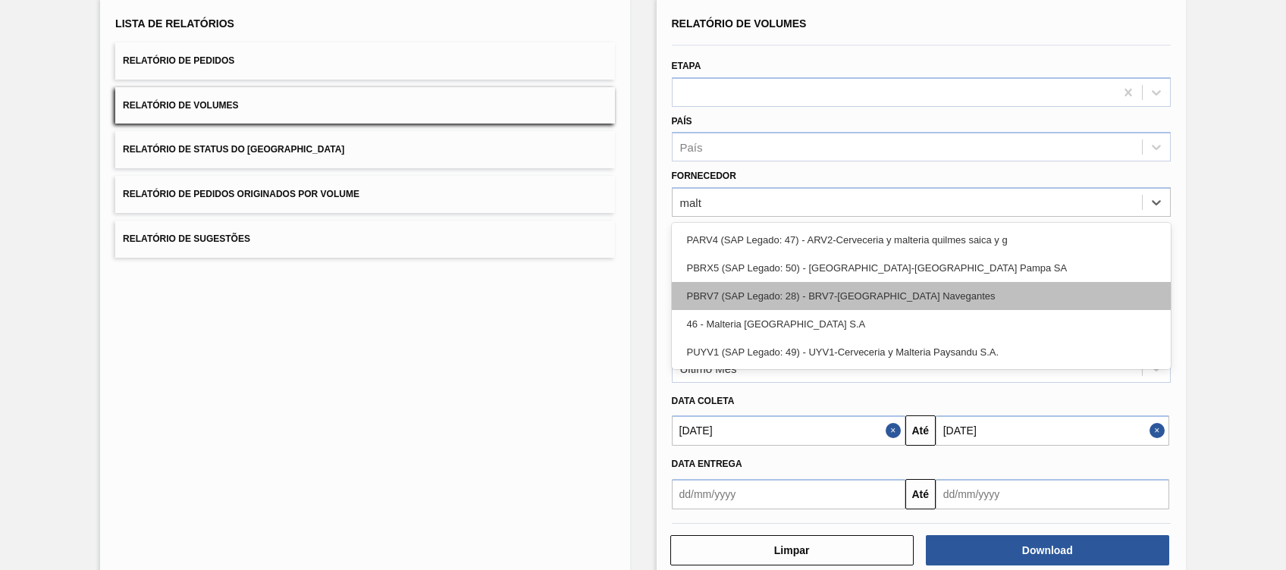
click at [898, 287] on div "PBRV7 (SAP Legado: 28) - BRV7-Maltaria Navegantes" at bounding box center [921, 296] width 499 height 28
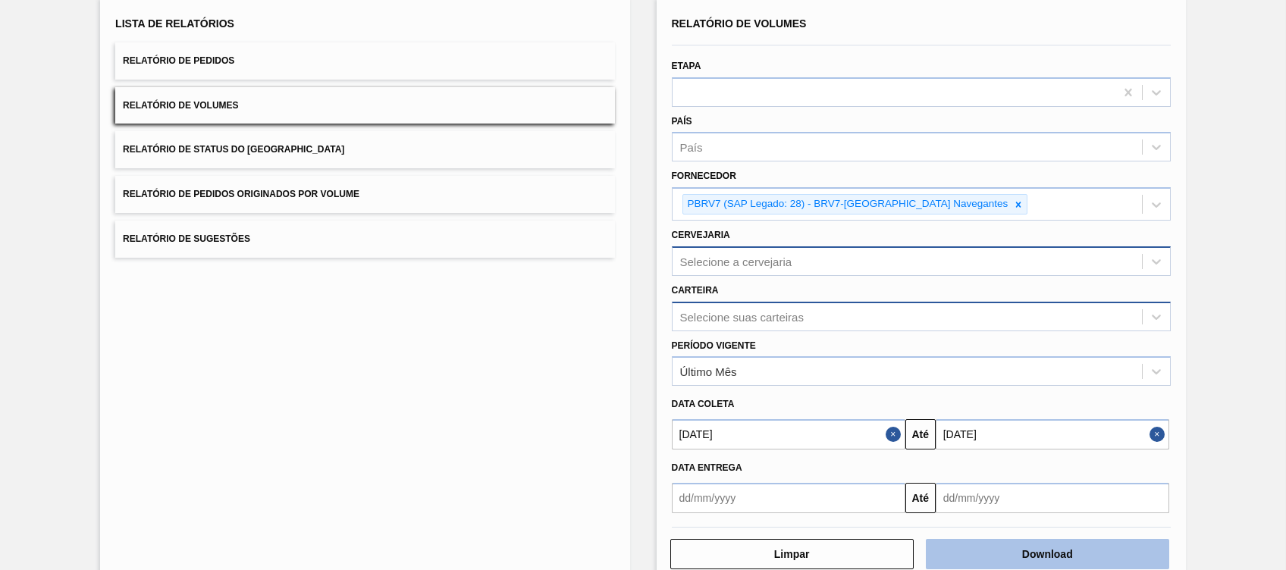
click at [993, 540] on button "Download" at bounding box center [1047, 554] width 243 height 30
